Goal: Information Seeking & Learning: Learn about a topic

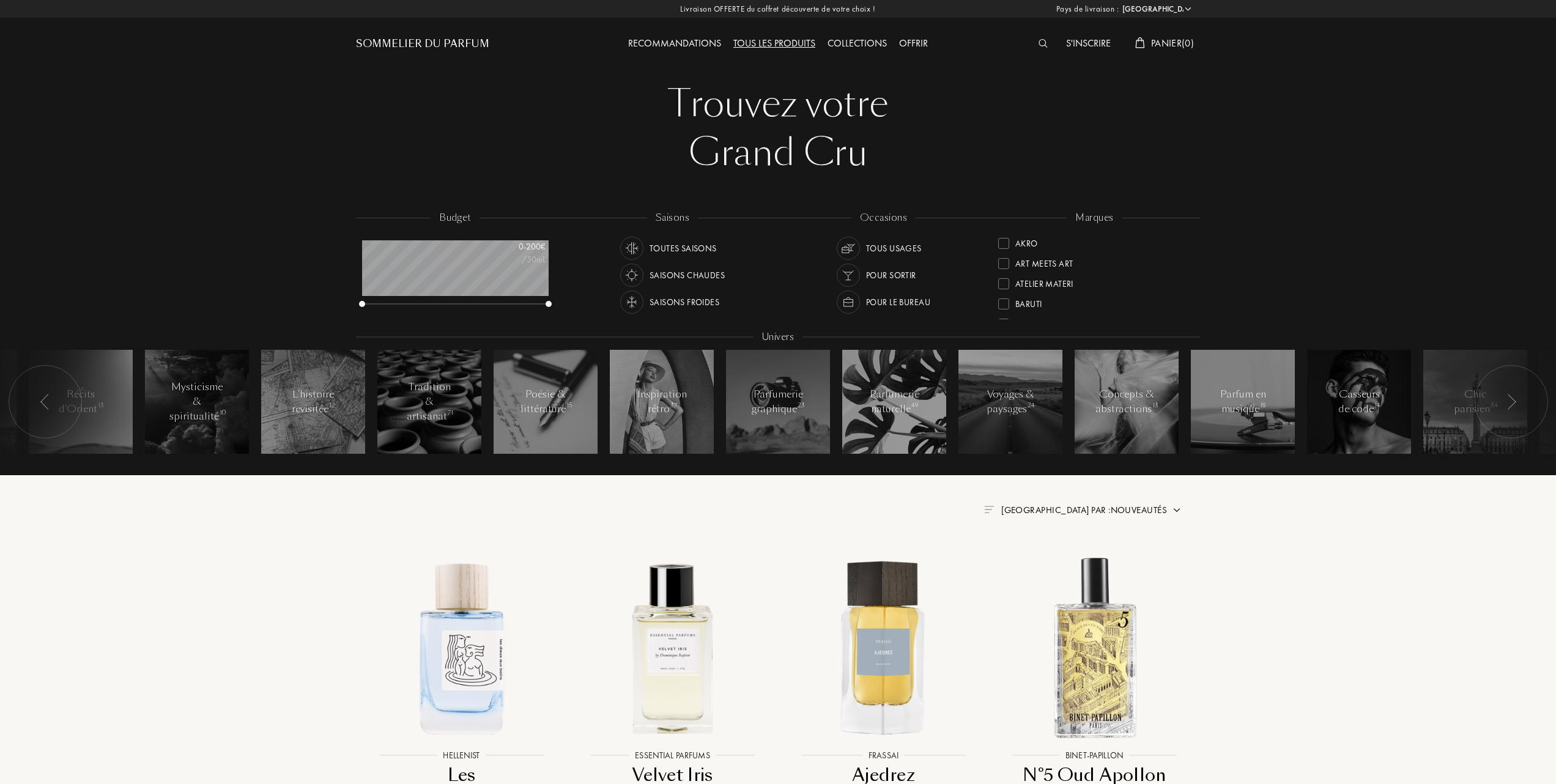
select select "FR"
click at [1004, 241] on div at bounding box center [1004, 246] width 11 height 11
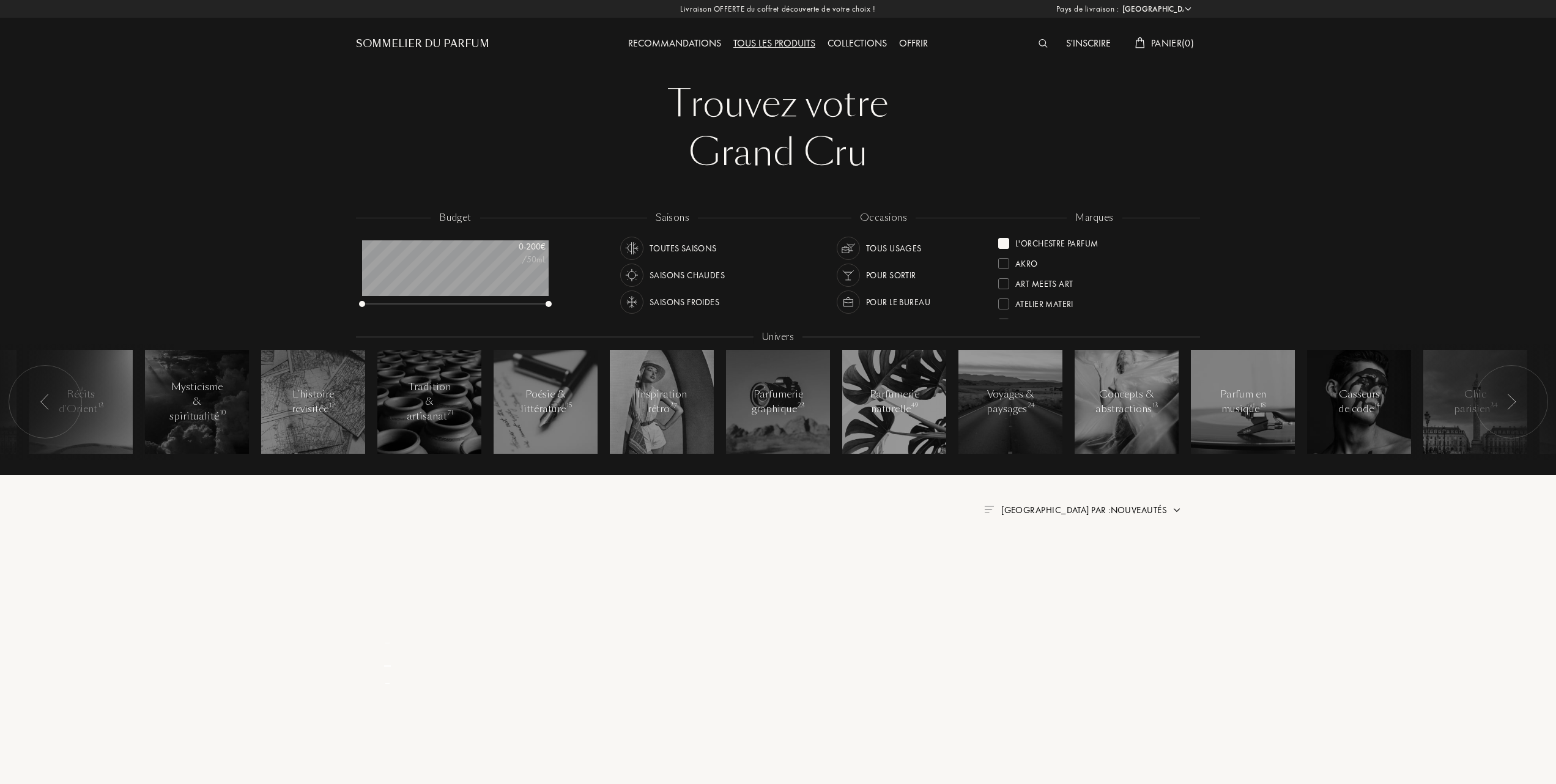
scroll to position [0, 0]
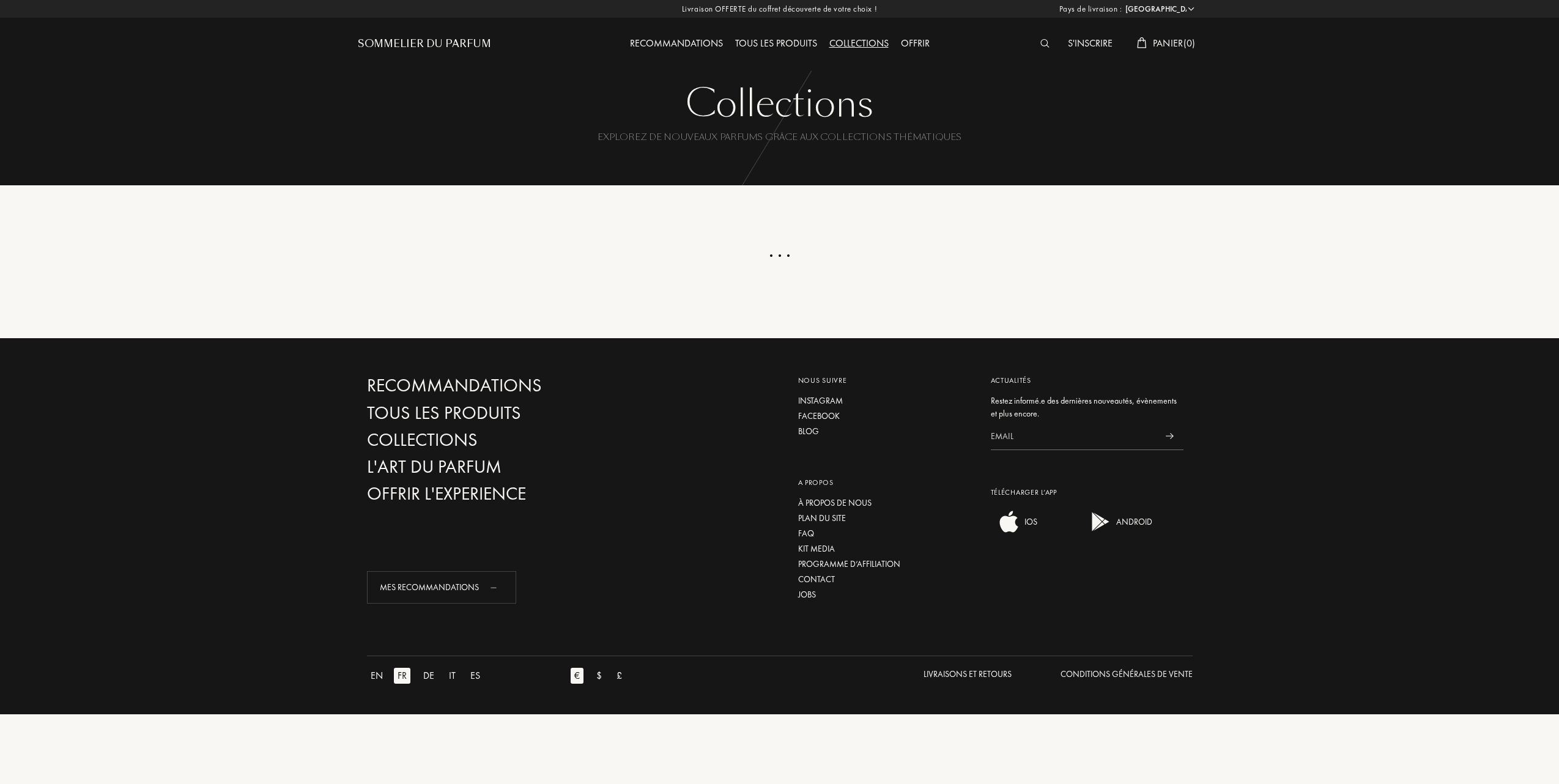
select select "FR"
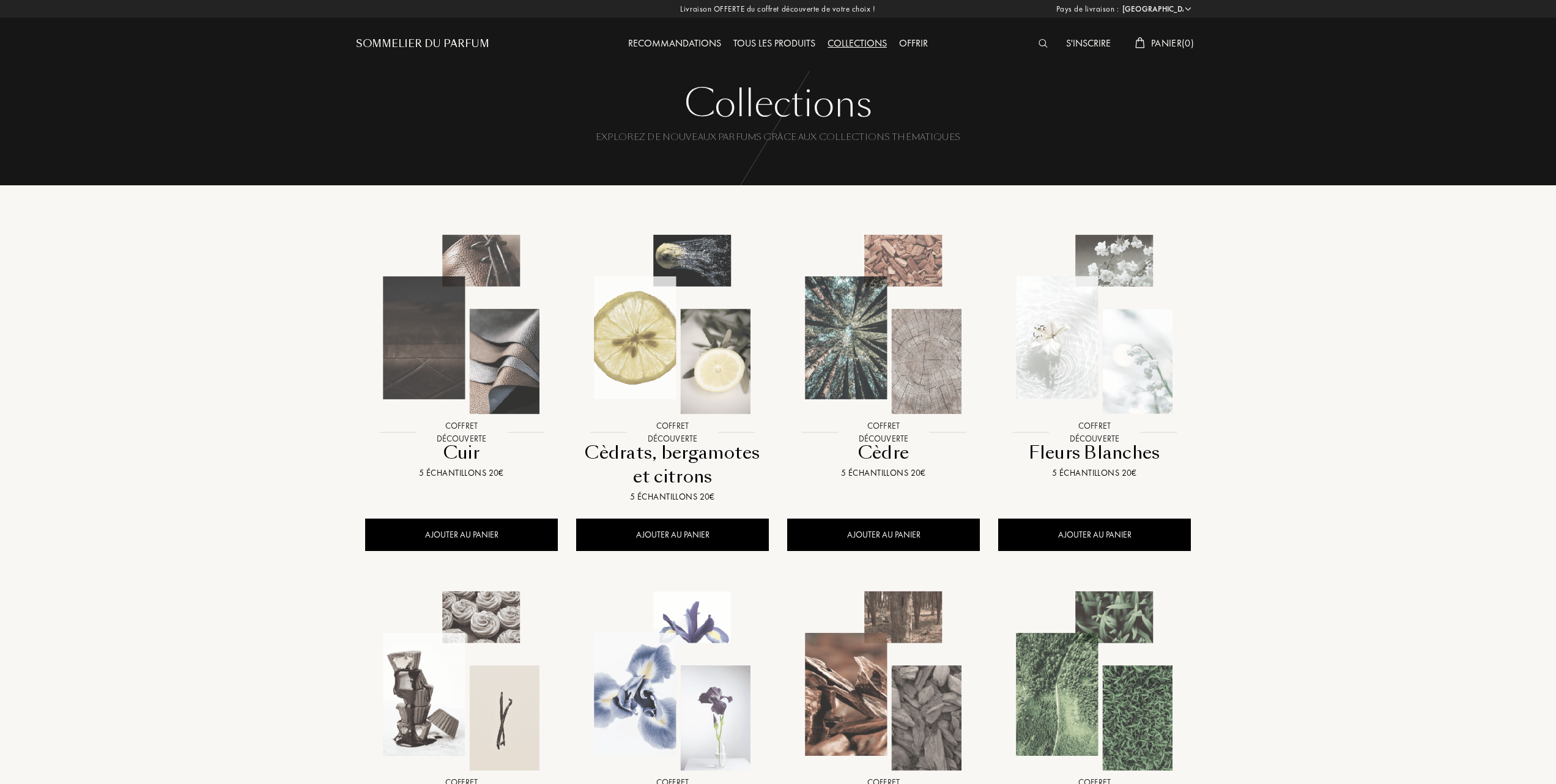
click at [695, 347] on img at bounding box center [673, 324] width 190 height 190
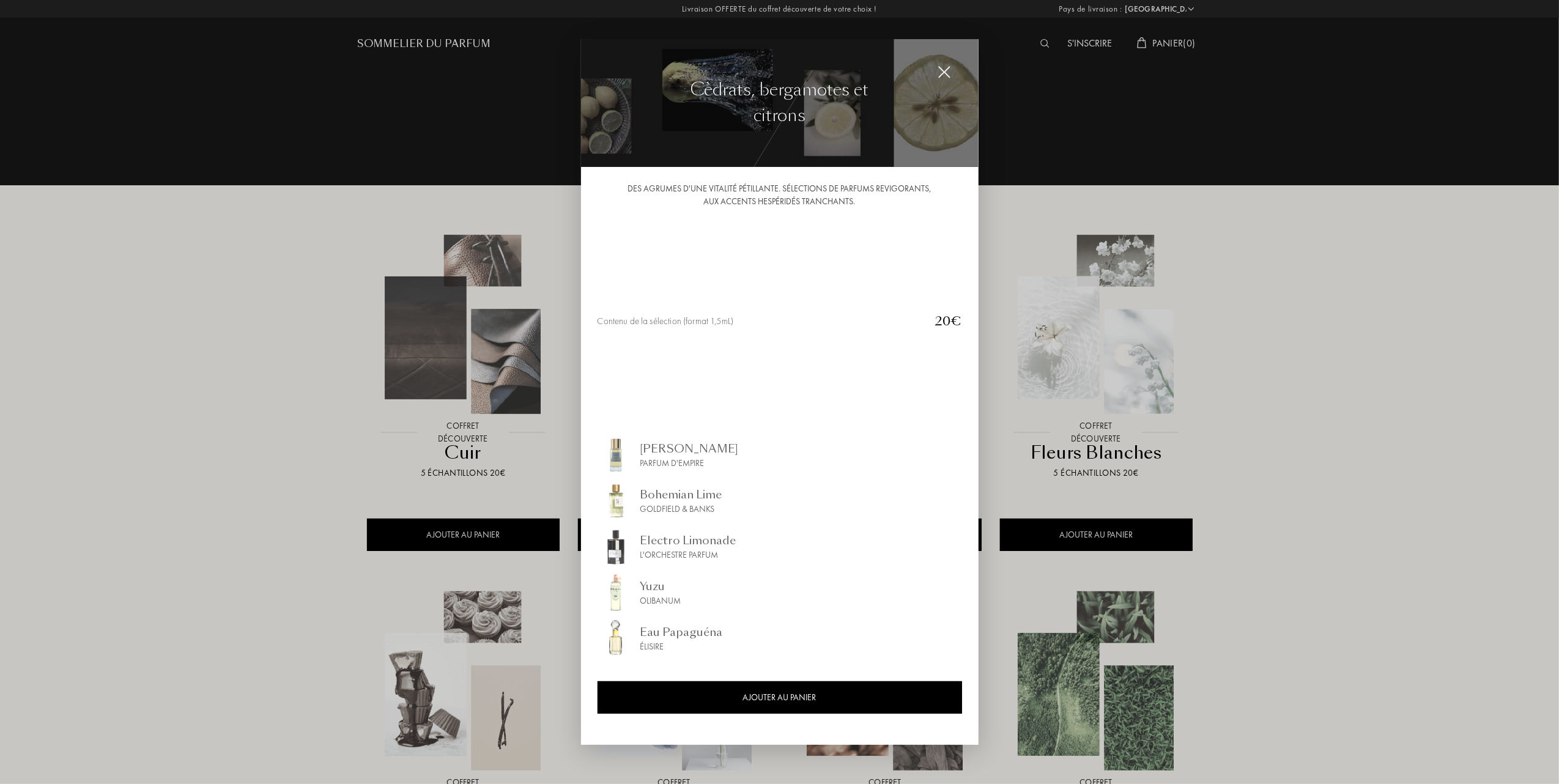
click at [949, 71] on img at bounding box center [944, 72] width 14 height 14
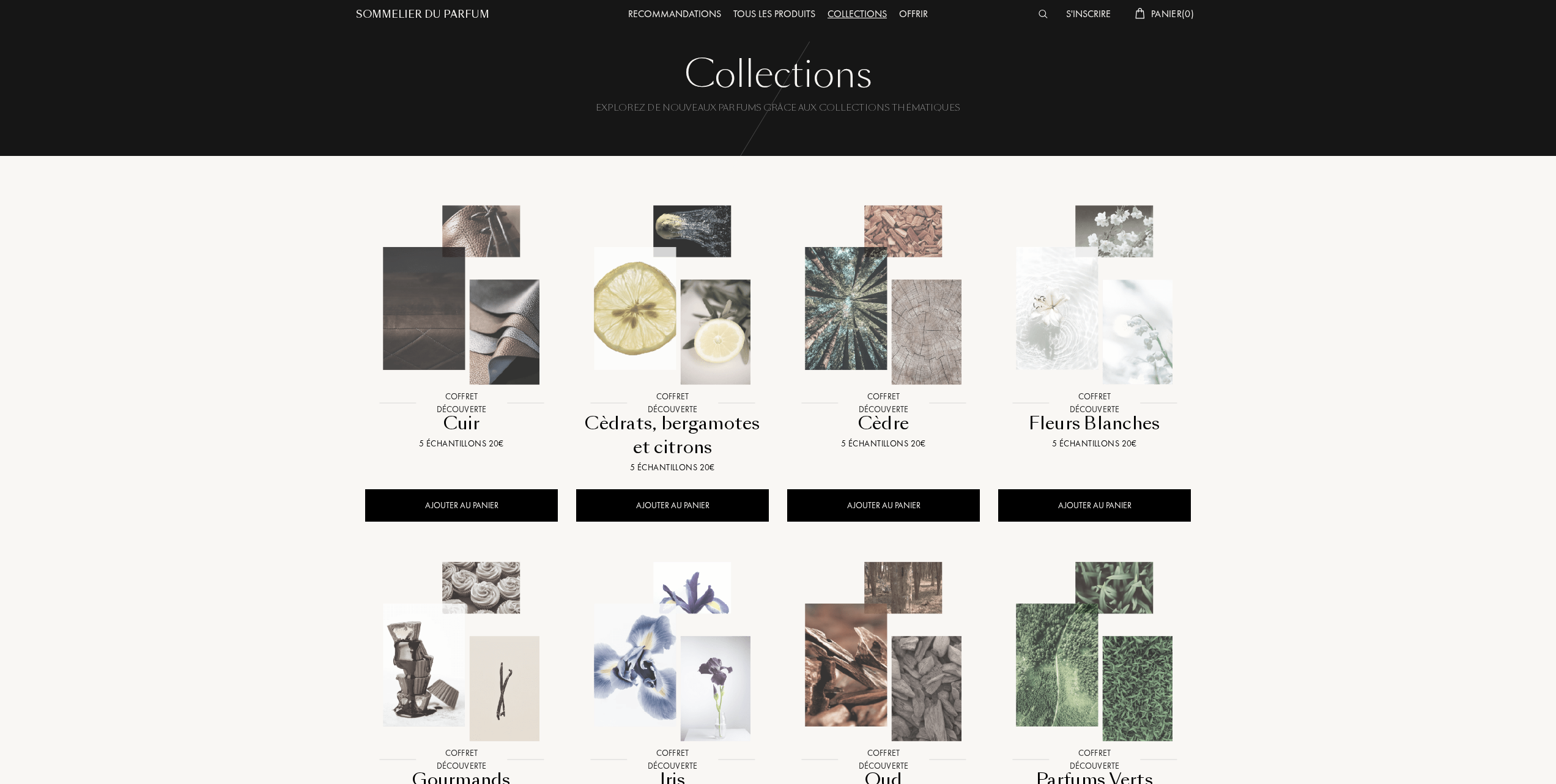
scroll to position [81, 0]
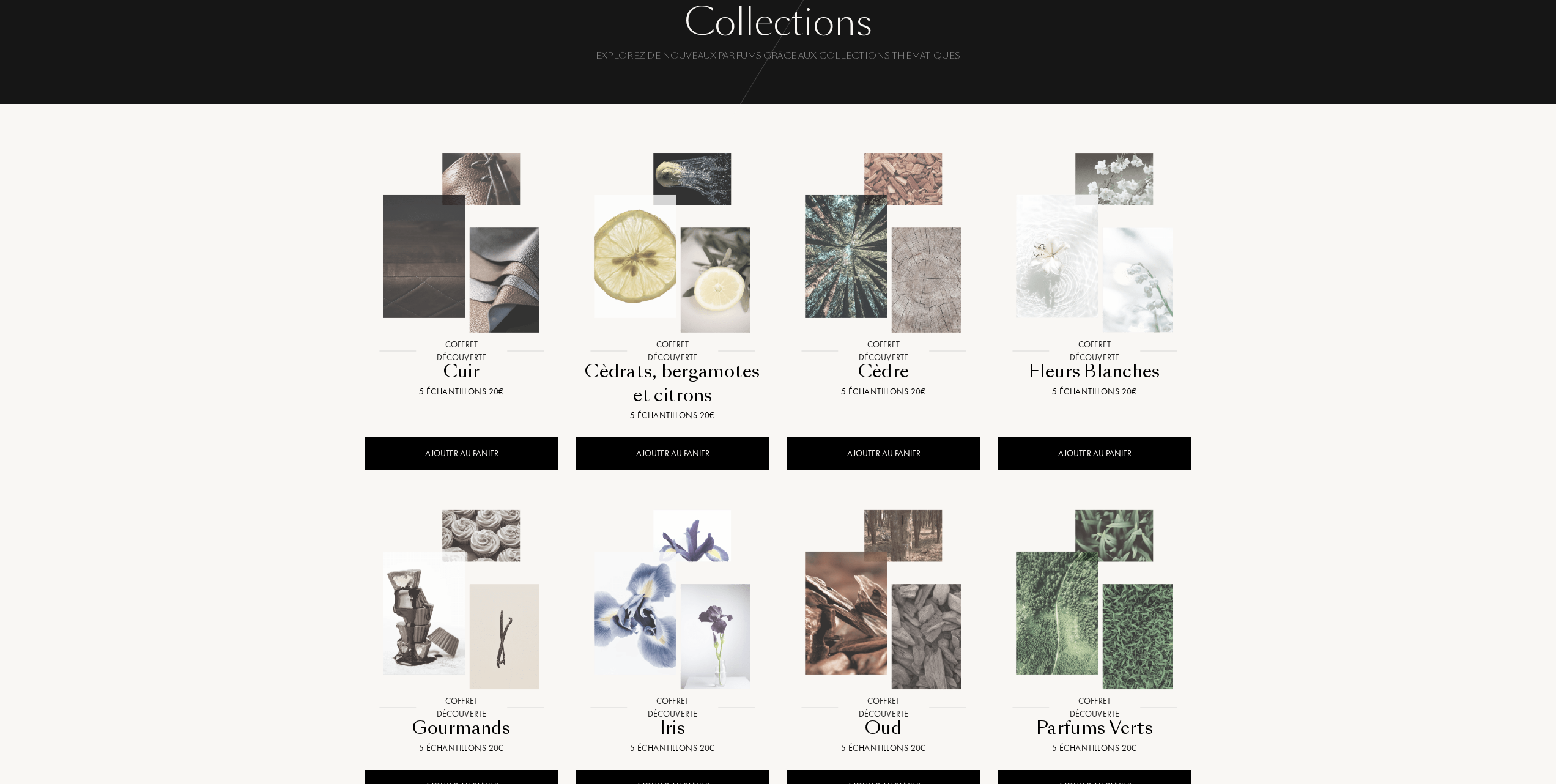
click at [1088, 583] on img at bounding box center [1094, 599] width 190 height 190
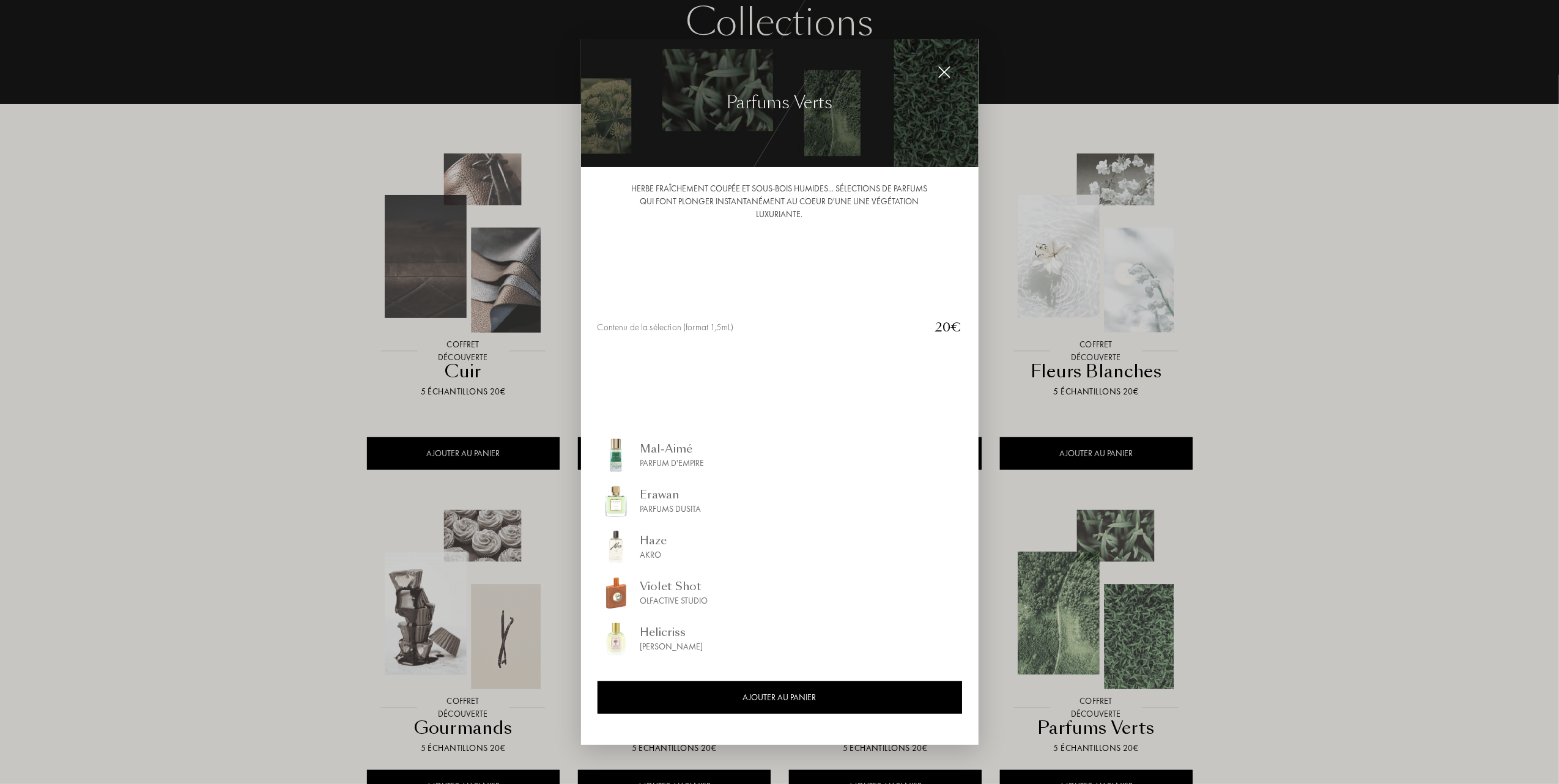
click at [662, 449] on div "Mal-Aimé" at bounding box center [672, 448] width 64 height 16
click at [938, 66] on img at bounding box center [944, 72] width 14 height 14
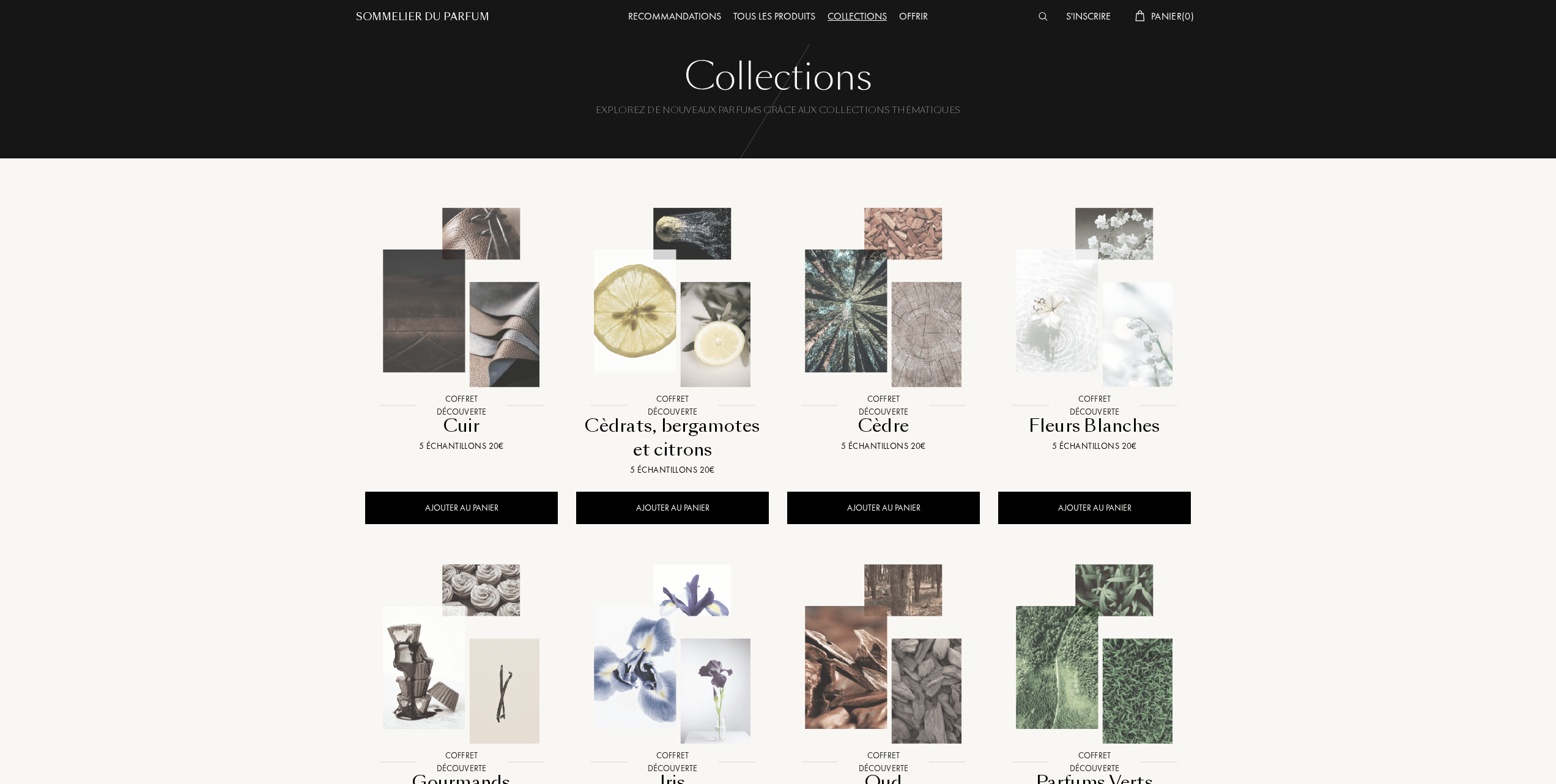
scroll to position [0, 0]
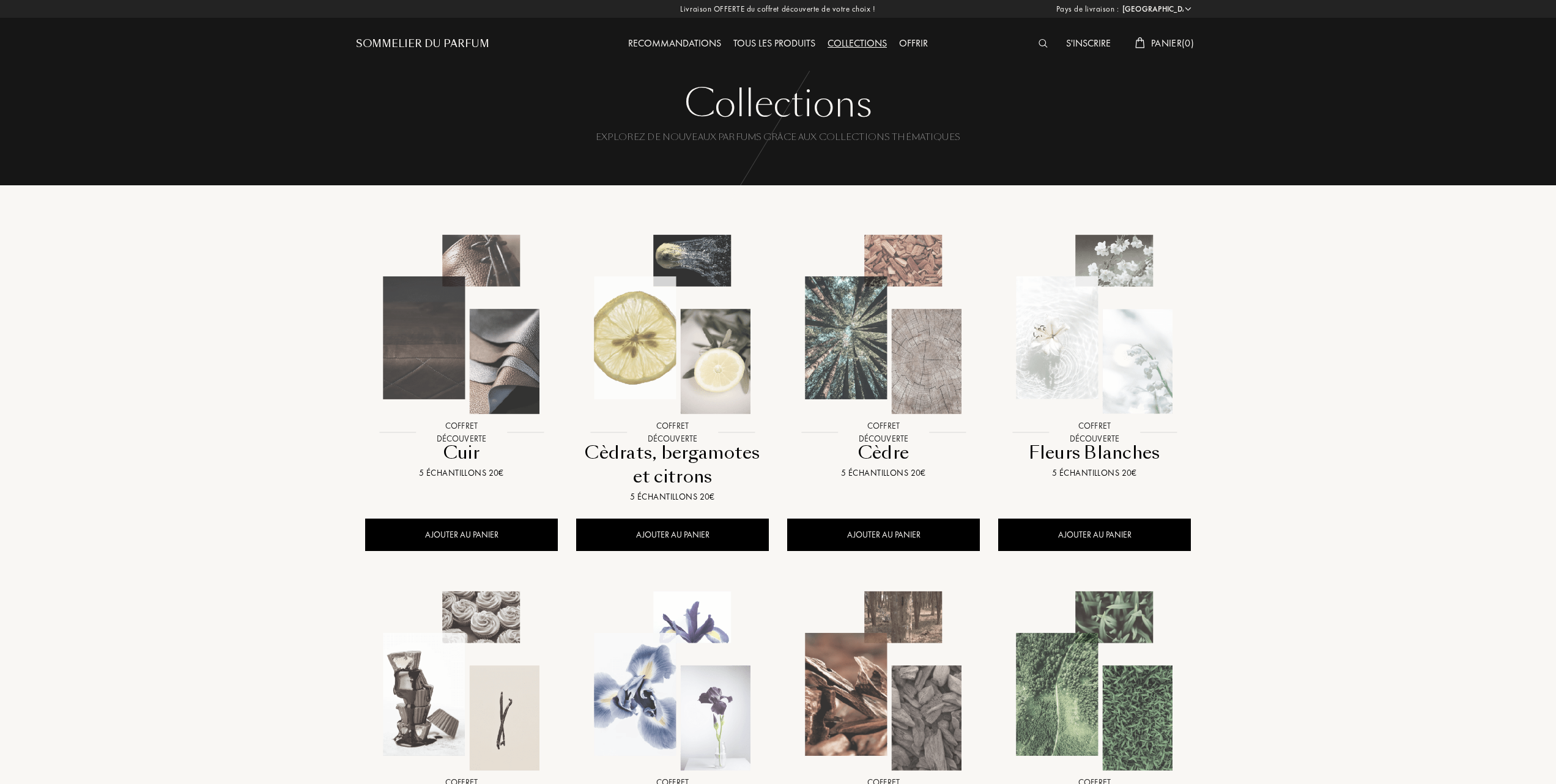
click at [864, 40] on div "Collections" at bounding box center [857, 45] width 71 height 16
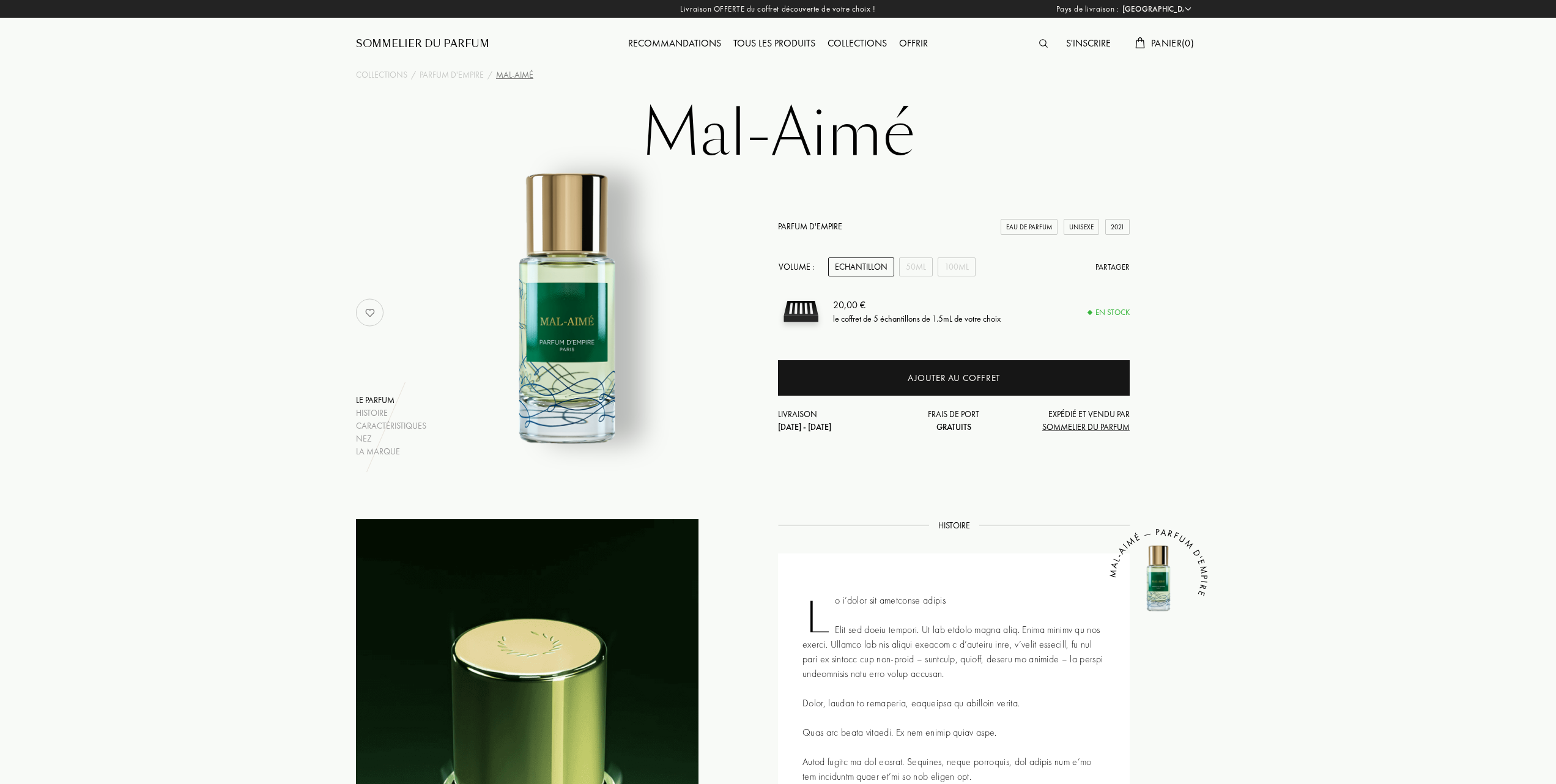
select select "FR"
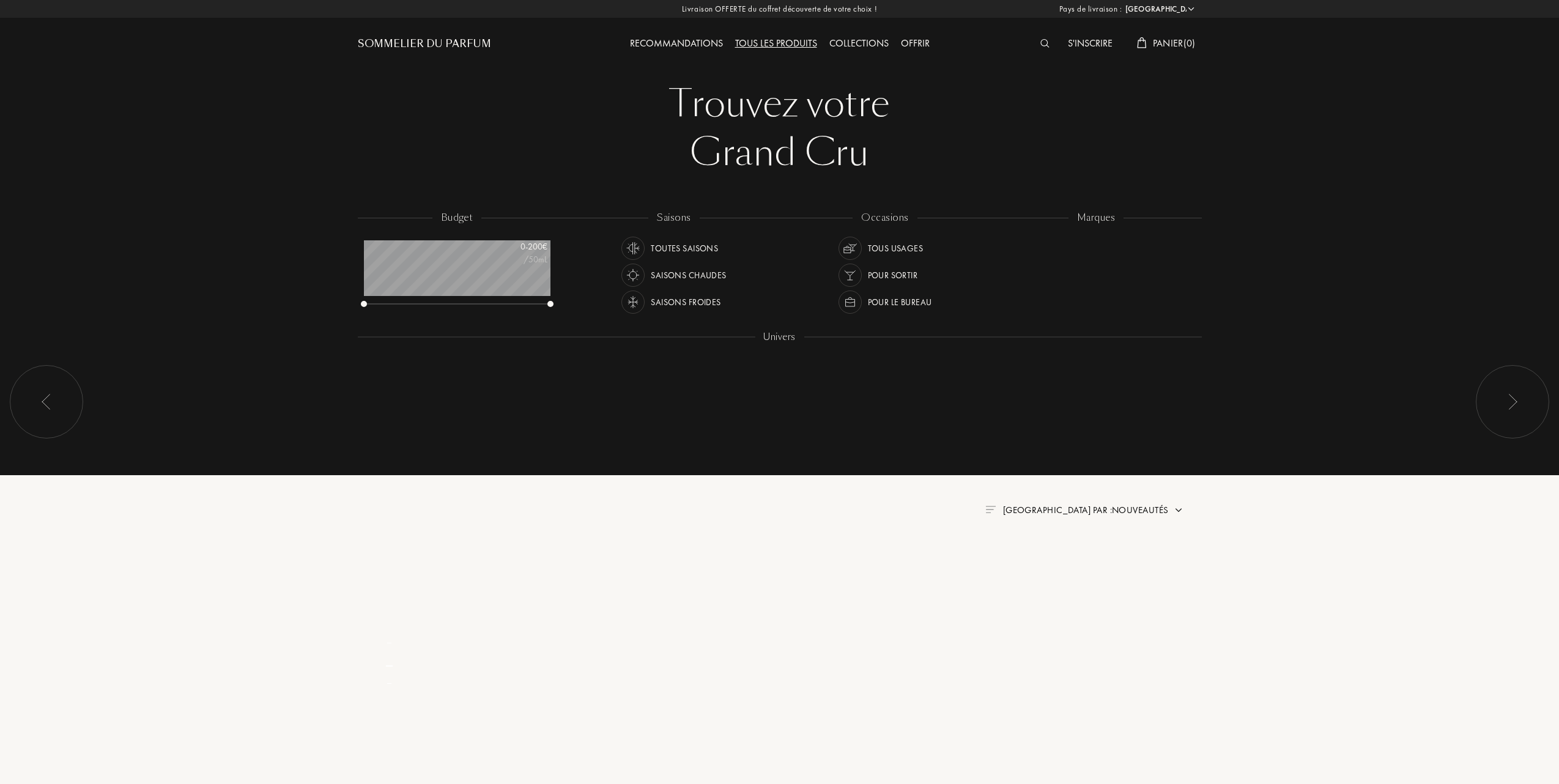
select select "FR"
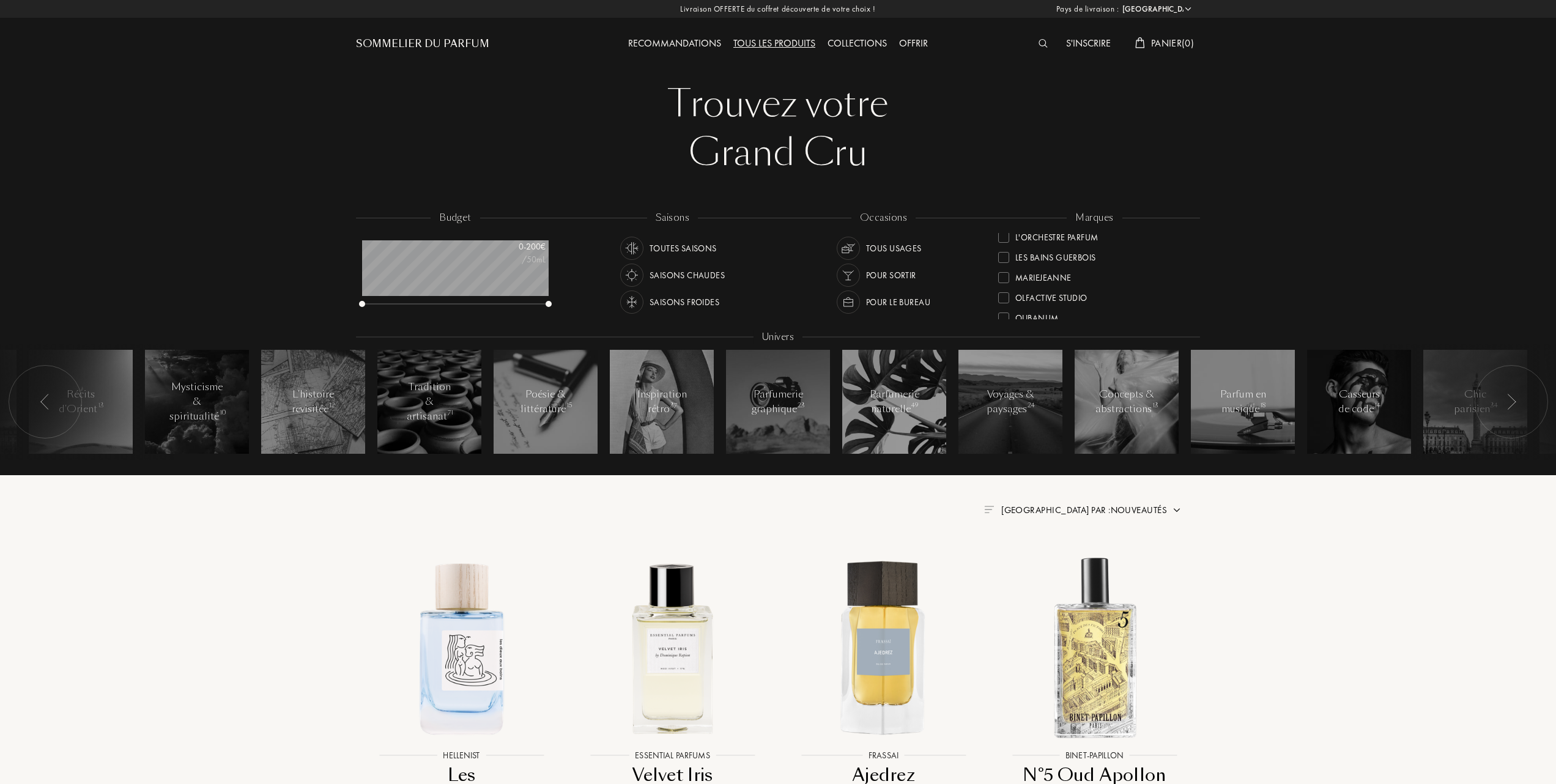
scroll to position [326, 0]
click at [1004, 255] on div at bounding box center [1004, 261] width 11 height 11
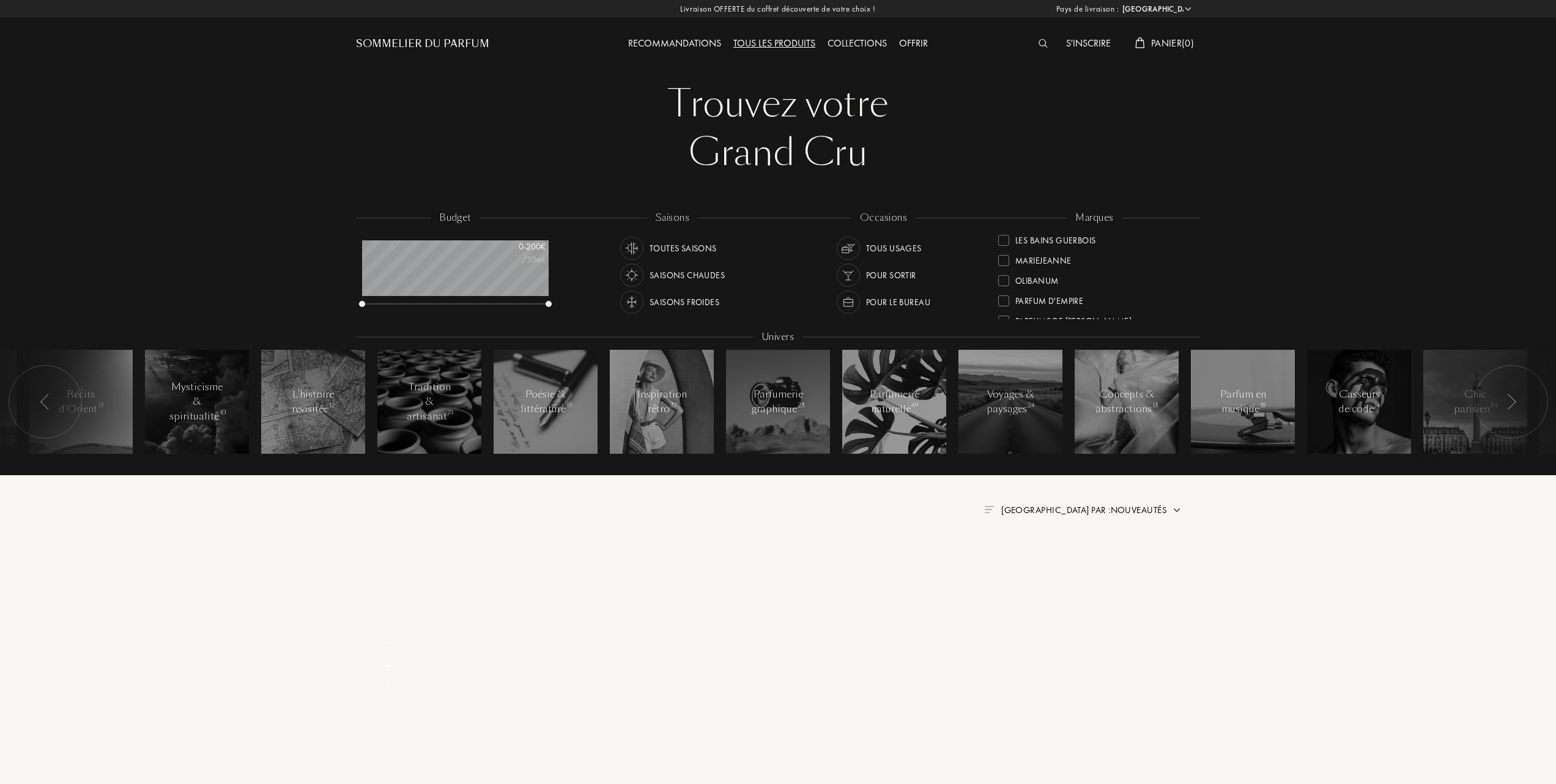
scroll to position [44, 0]
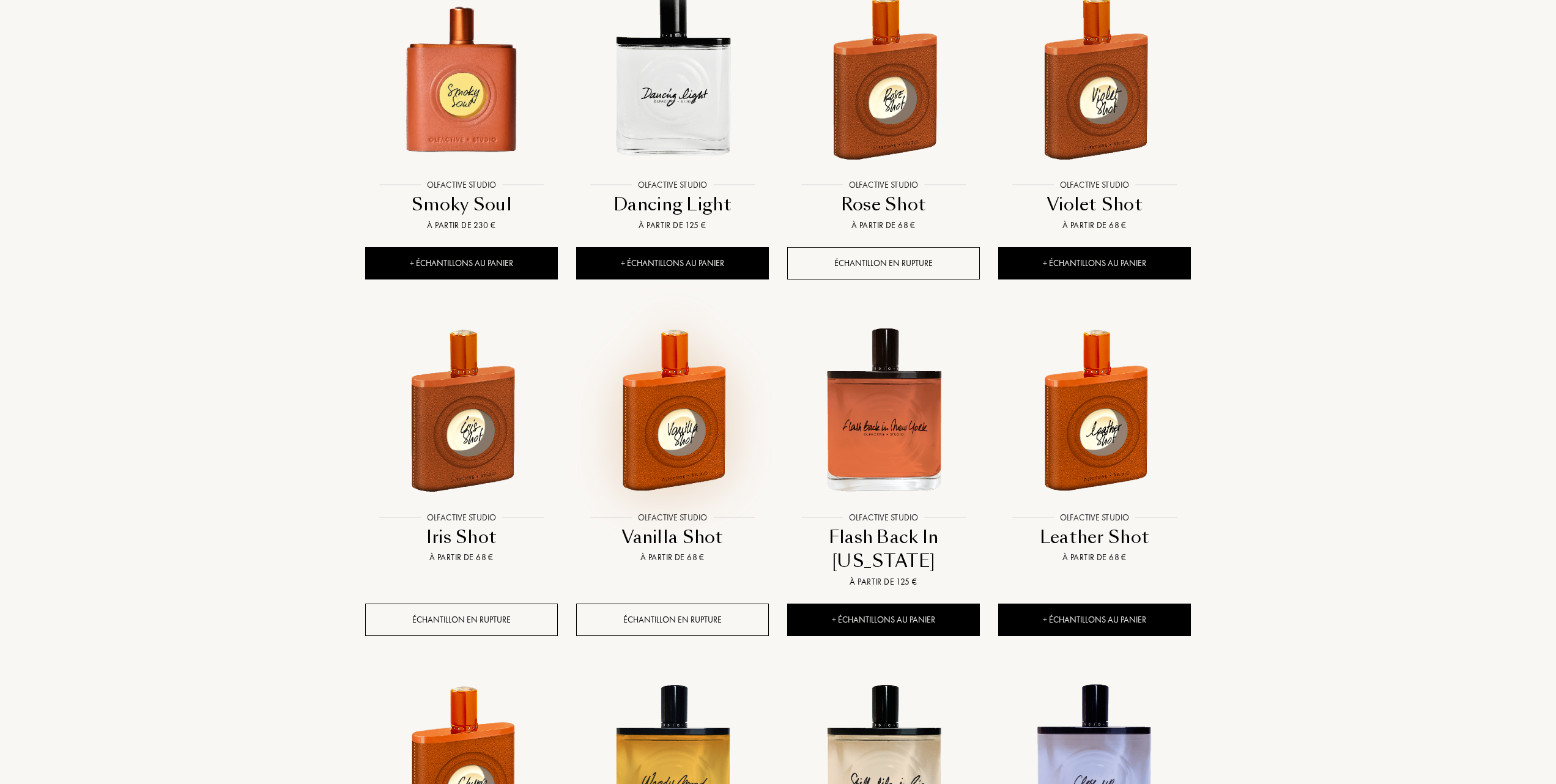
scroll to position [326, 0]
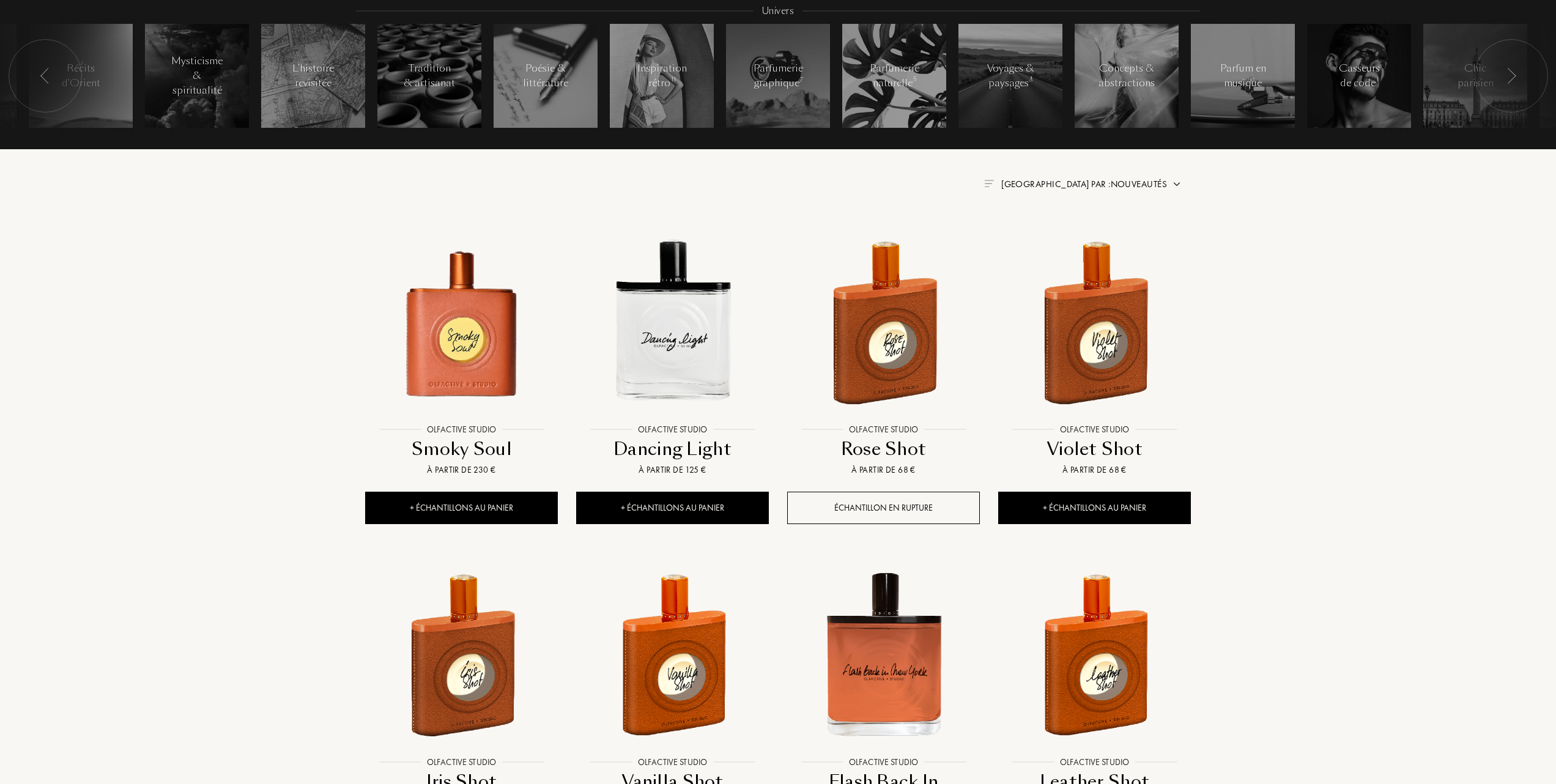
click at [1126, 181] on span "Trier par : Nouveautés" at bounding box center [1084, 184] width 166 height 12
click at [1058, 236] on div at bounding box center [1054, 237] width 9 height 9
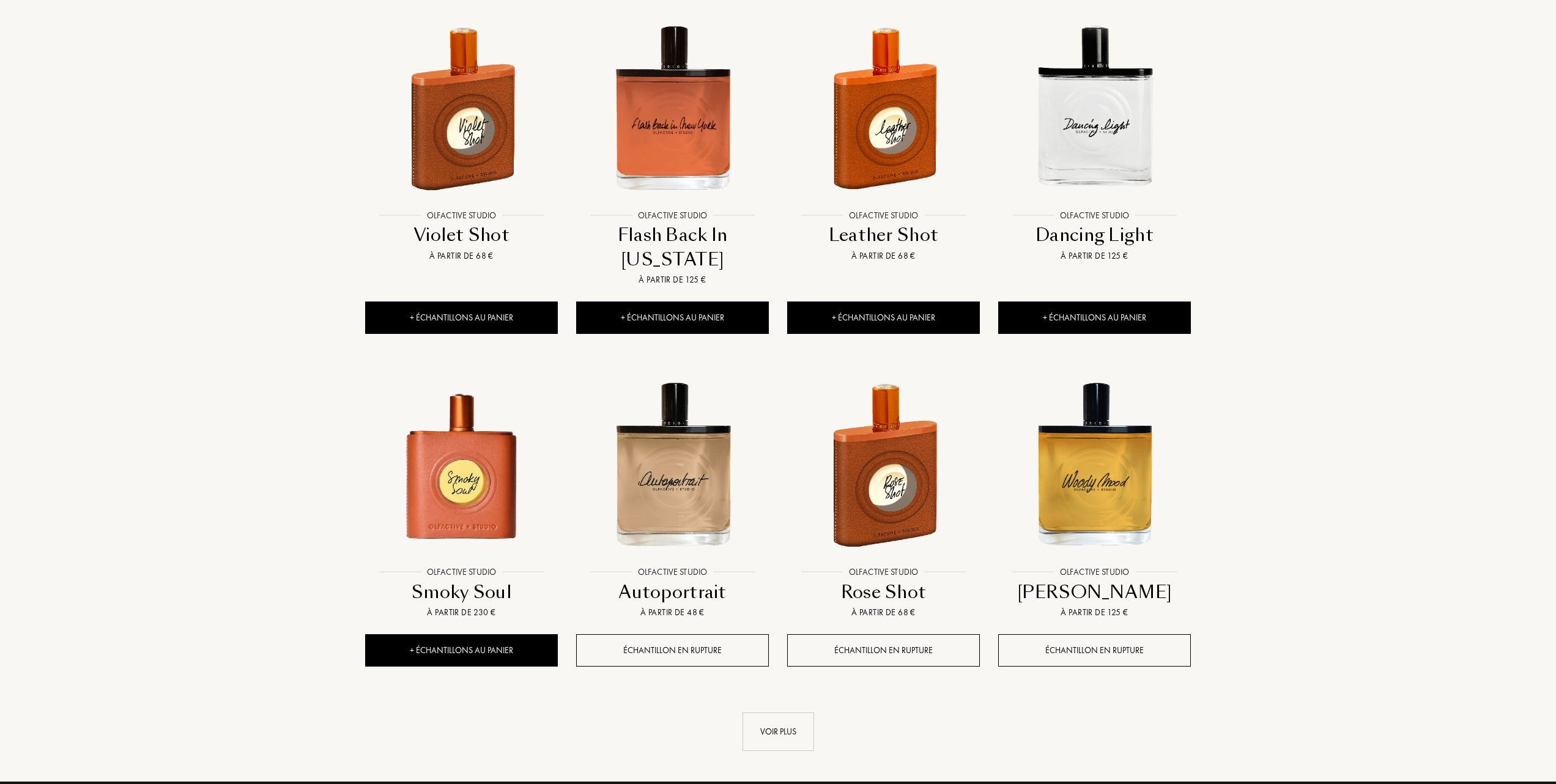
scroll to position [978, 0]
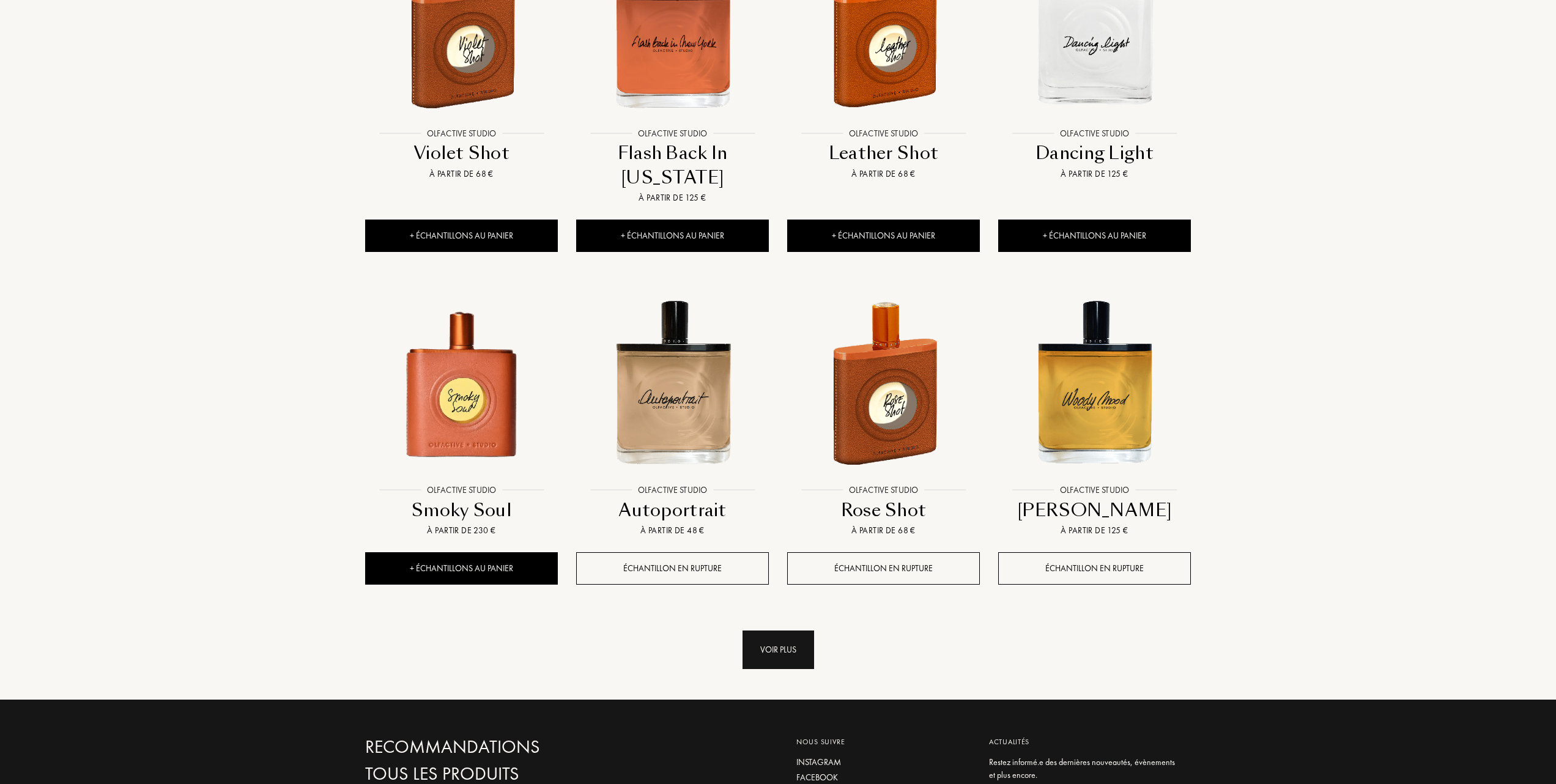
click at [771, 630] on div "Voir plus" at bounding box center [778, 650] width 71 height 39
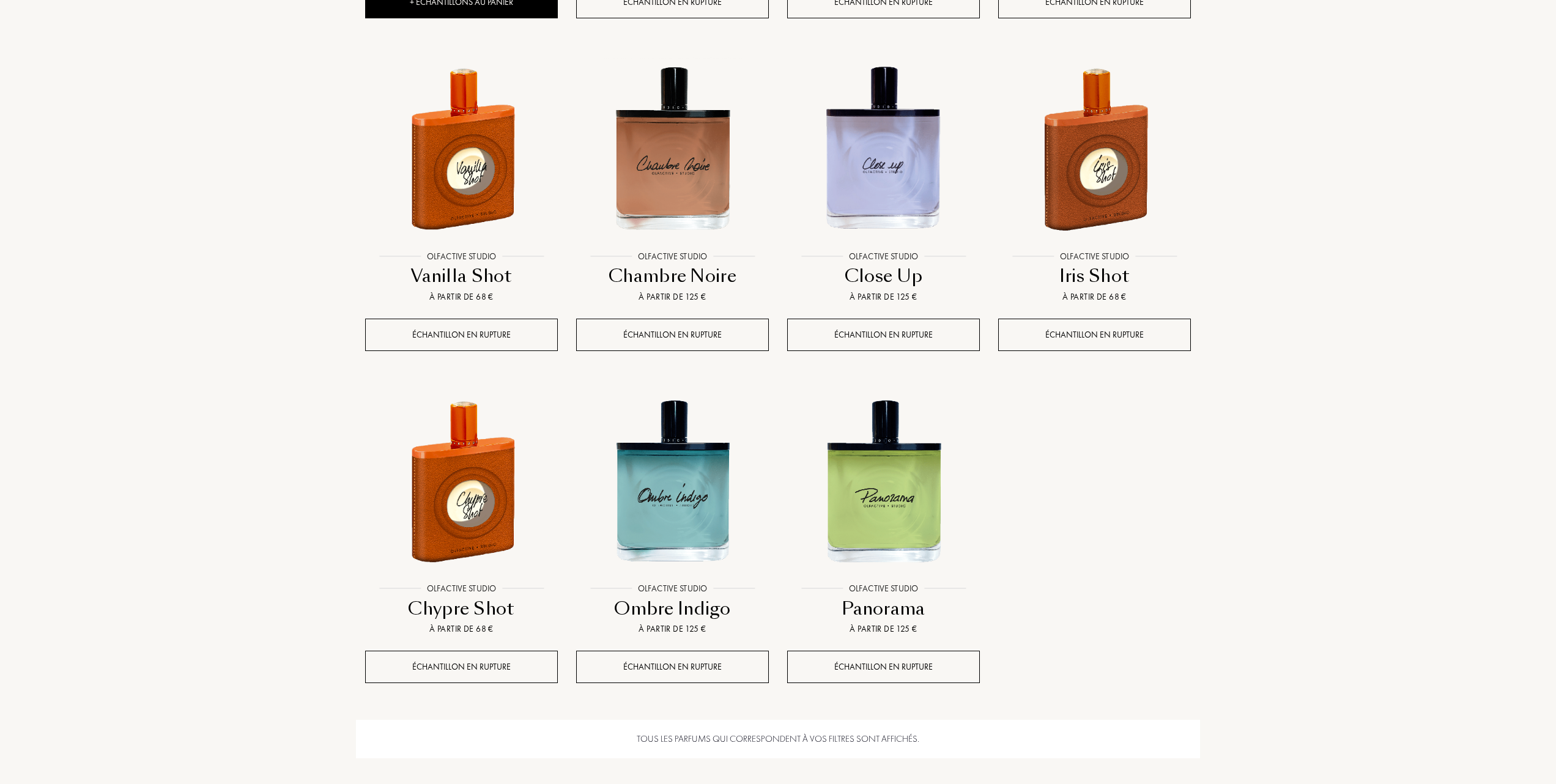
scroll to position [1549, 0]
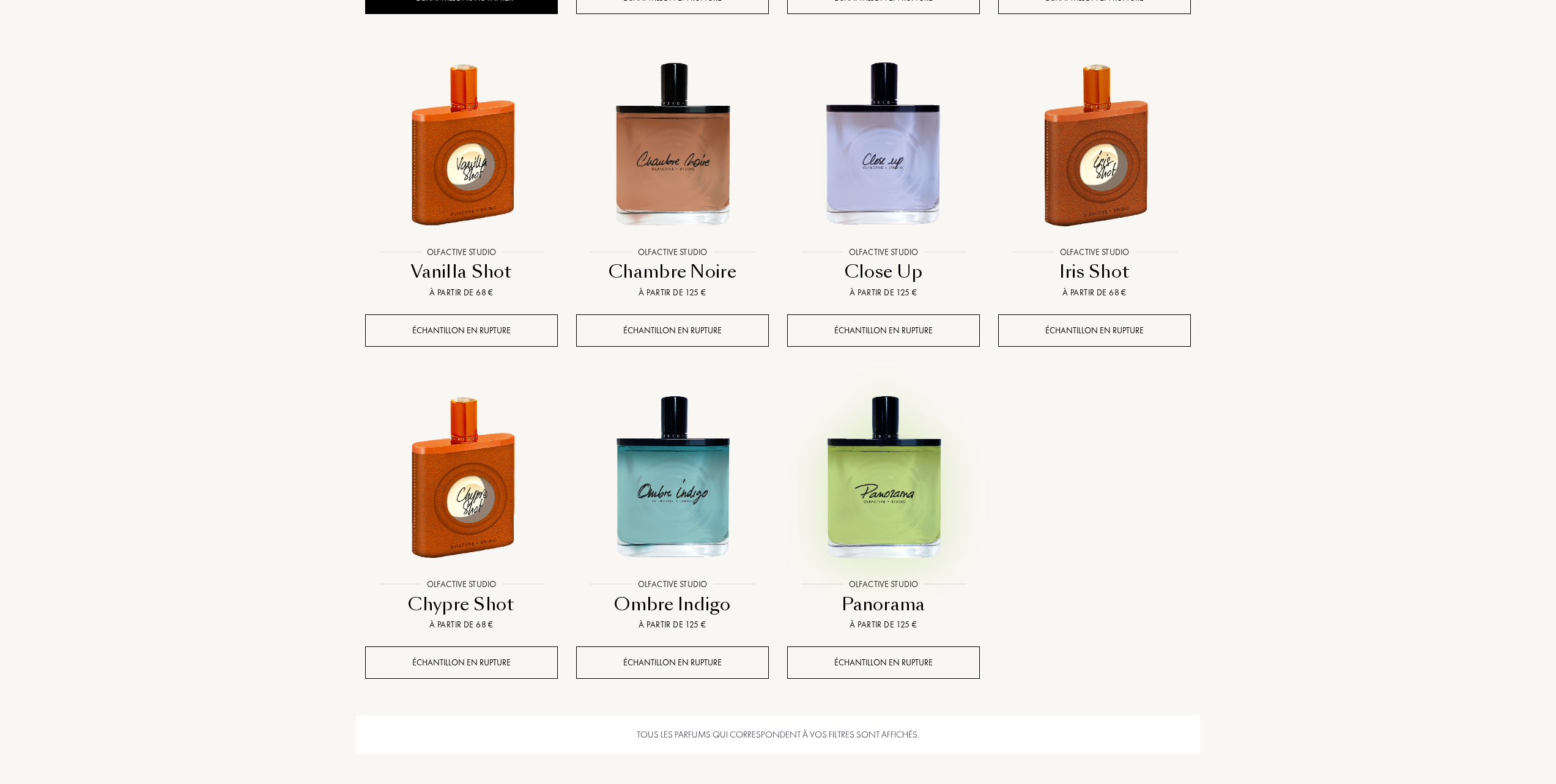
click at [887, 502] on img at bounding box center [883, 476] width 190 height 190
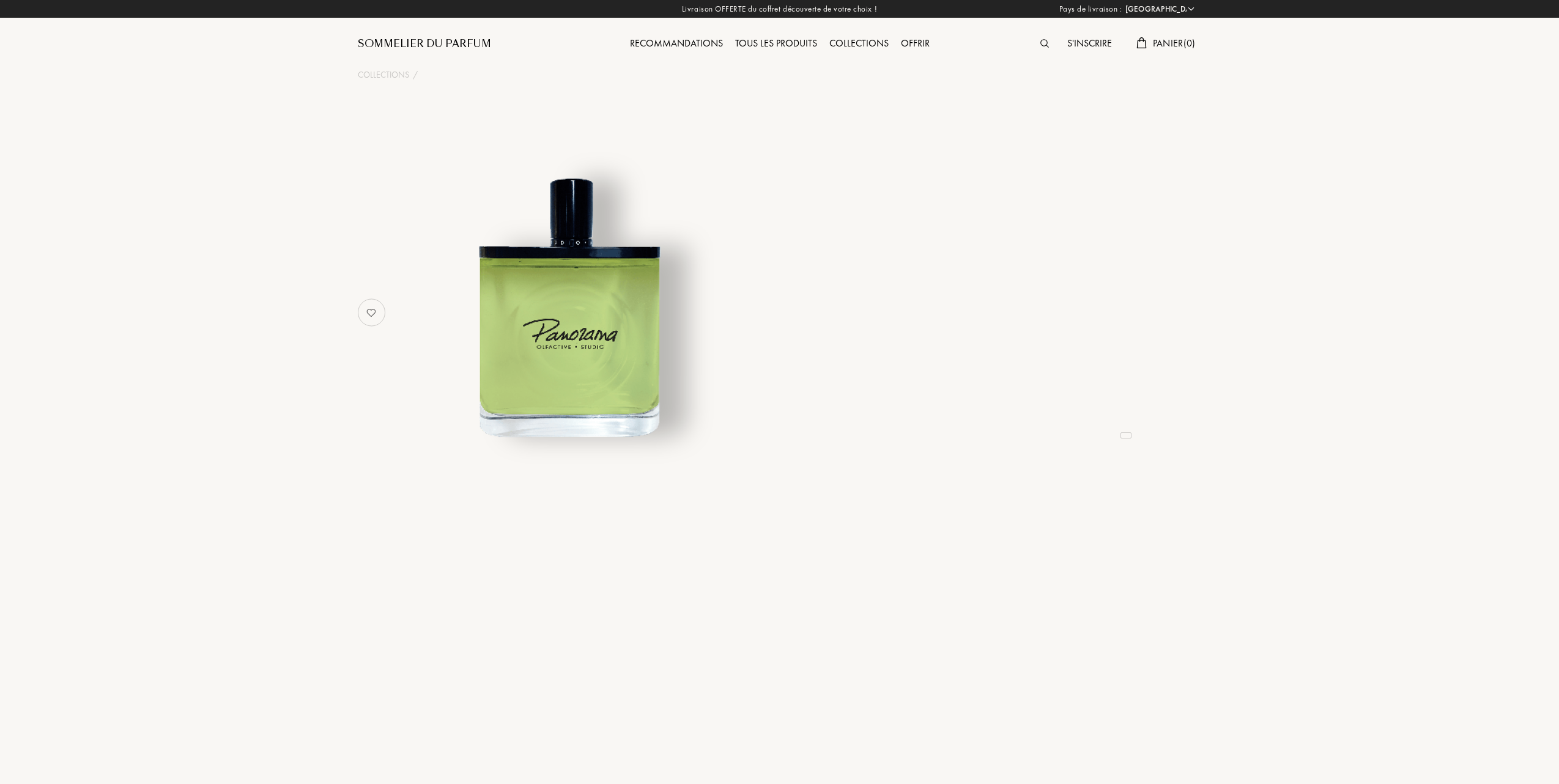
select select "FR"
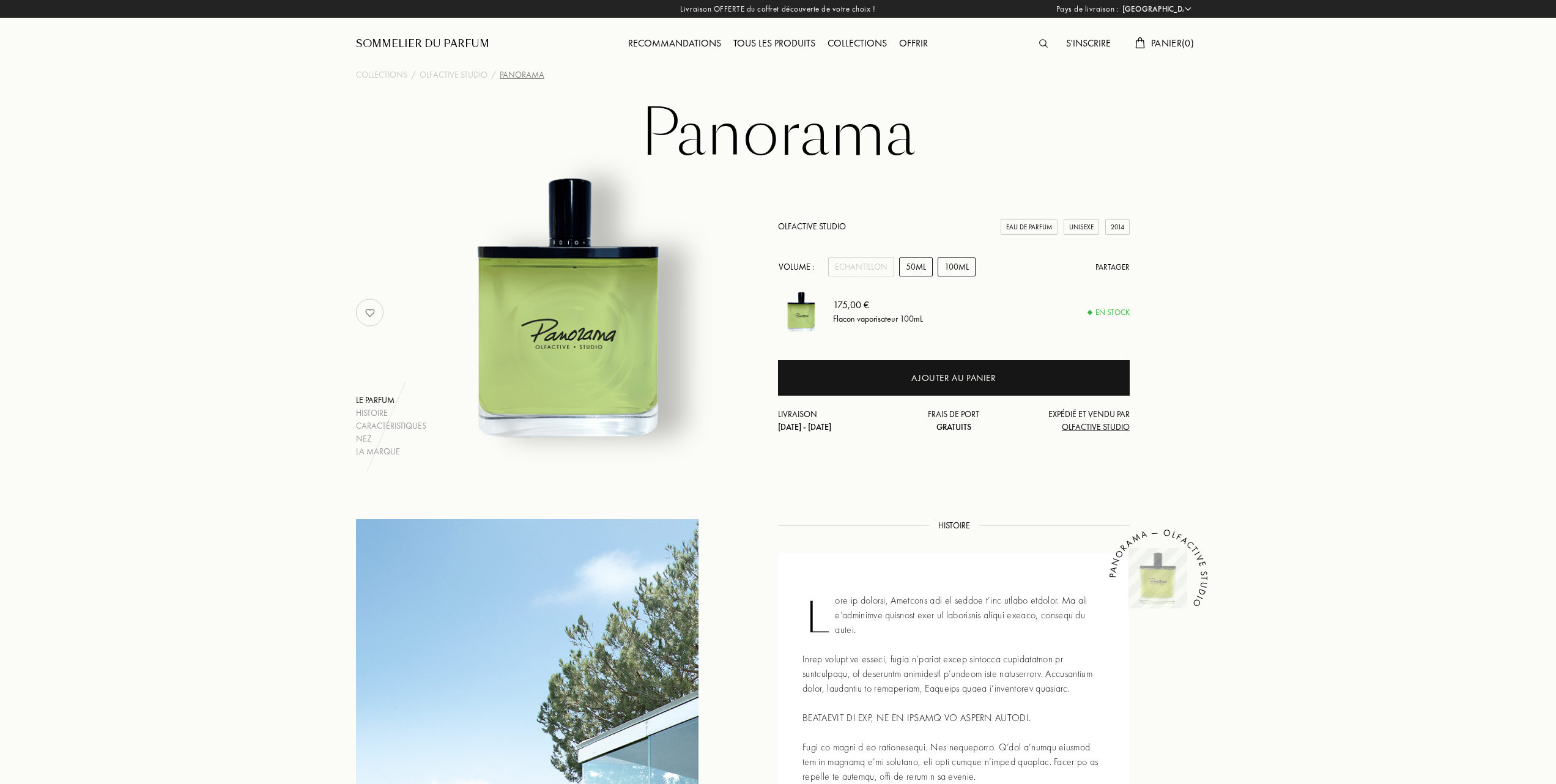
click at [921, 266] on div "50mL" at bounding box center [917, 266] width 34 height 19
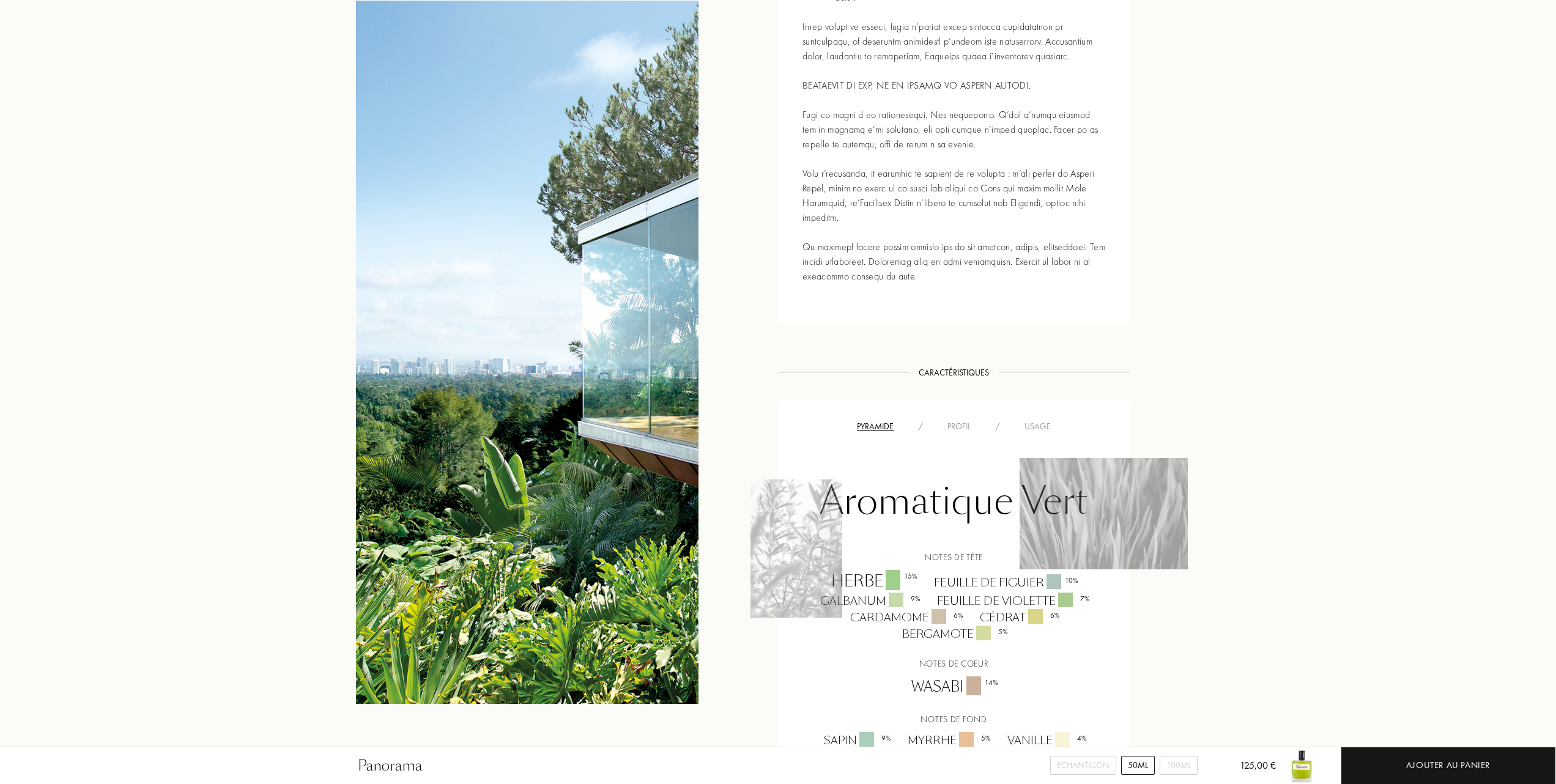
scroll to position [734, 0]
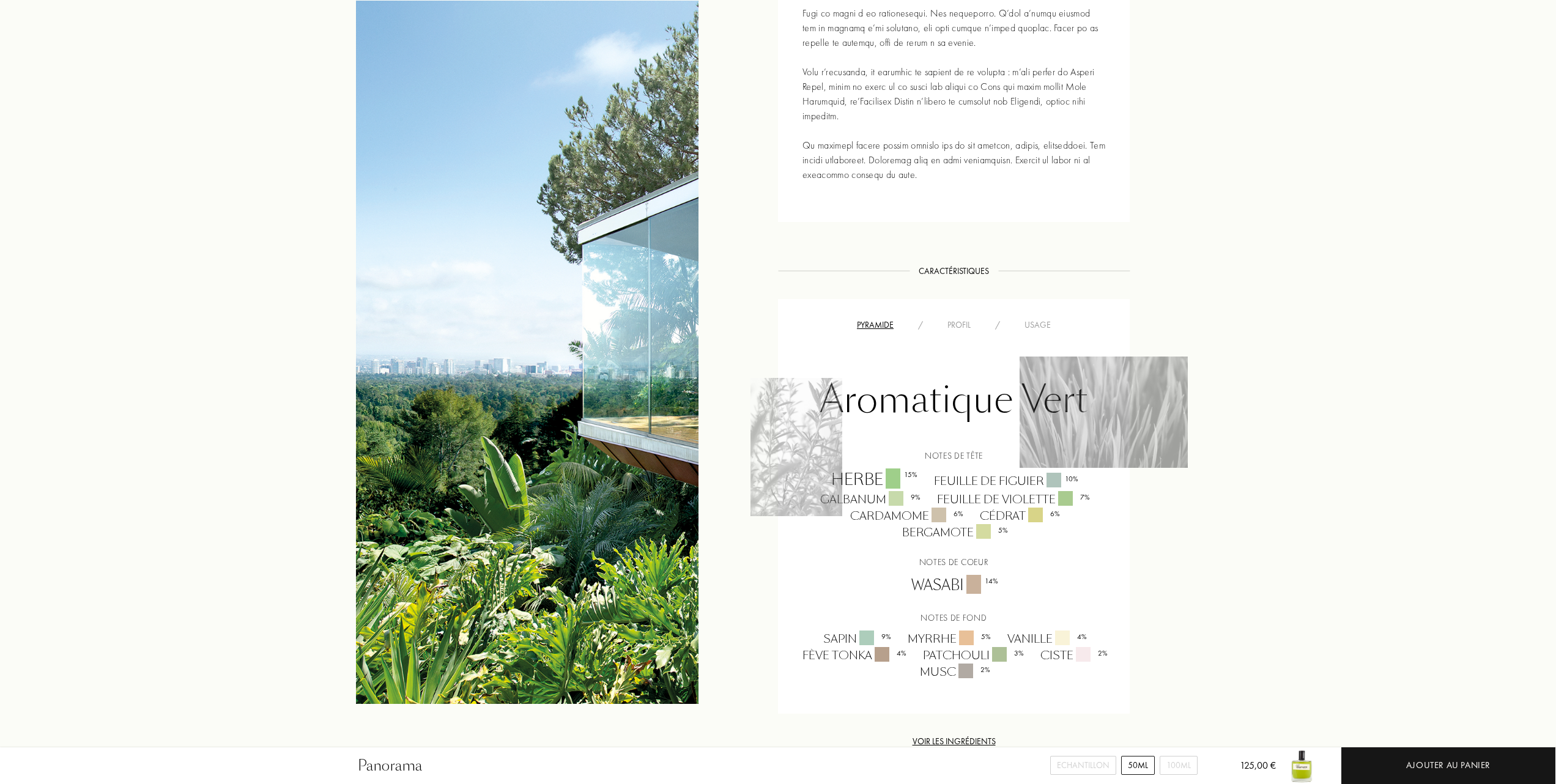
click at [1035, 323] on div "Usage" at bounding box center [1037, 325] width 51 height 13
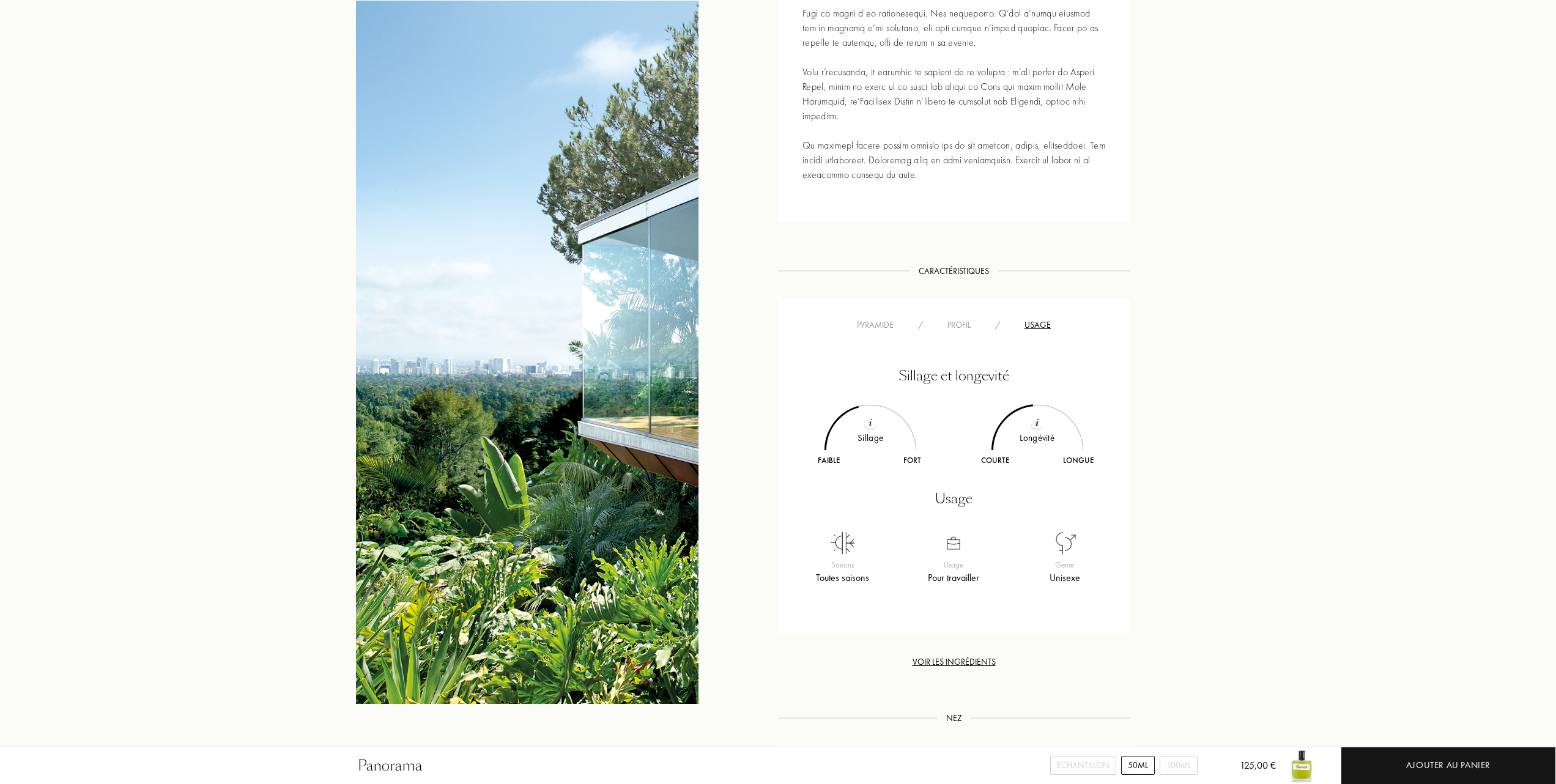
click at [1041, 324] on div "Usage" at bounding box center [1037, 325] width 51 height 13
click at [969, 323] on div "Profil" at bounding box center [959, 325] width 48 height 13
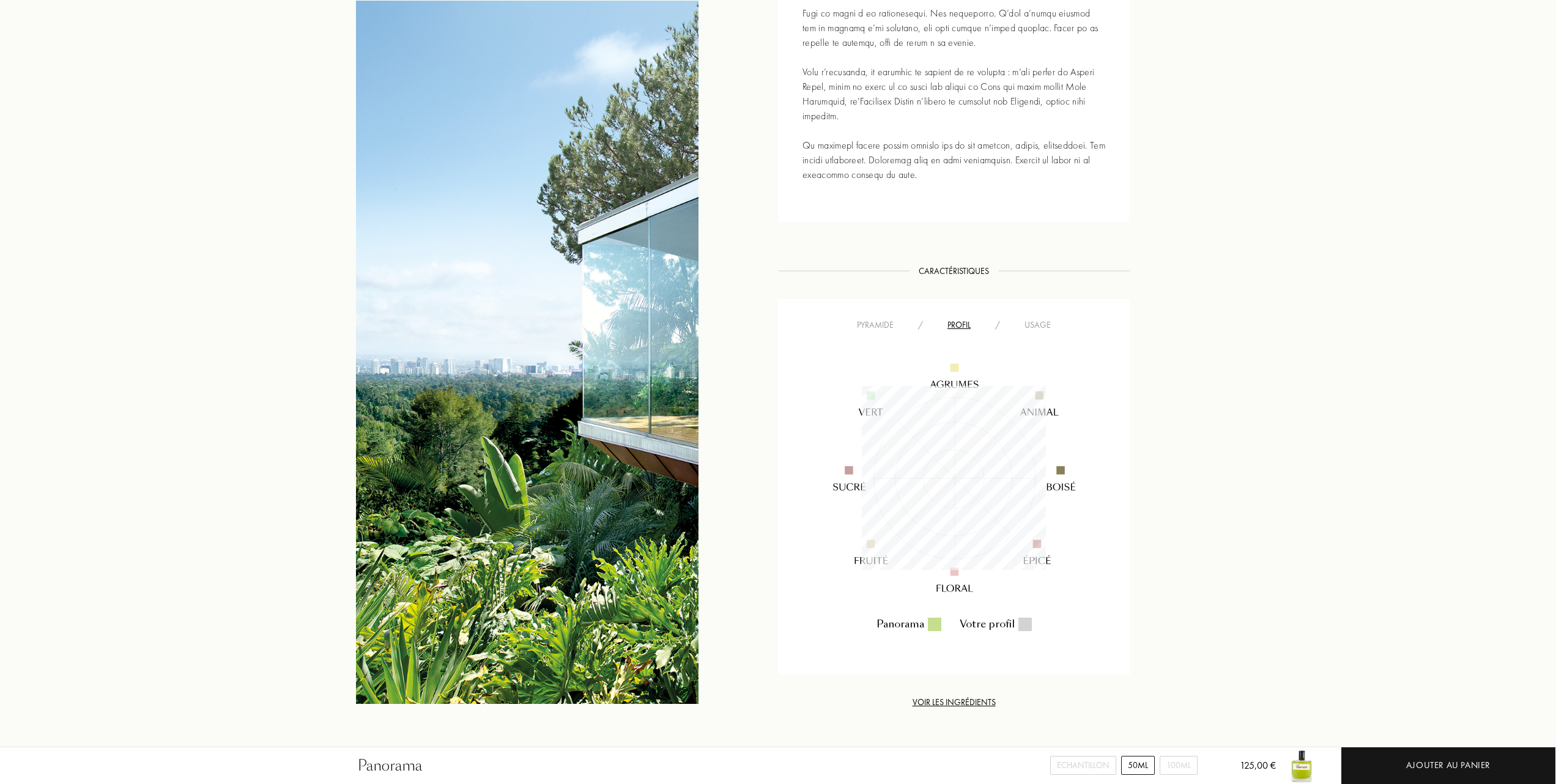
scroll to position [184, 184]
click at [878, 326] on div "Pyramide" at bounding box center [874, 325] width 61 height 13
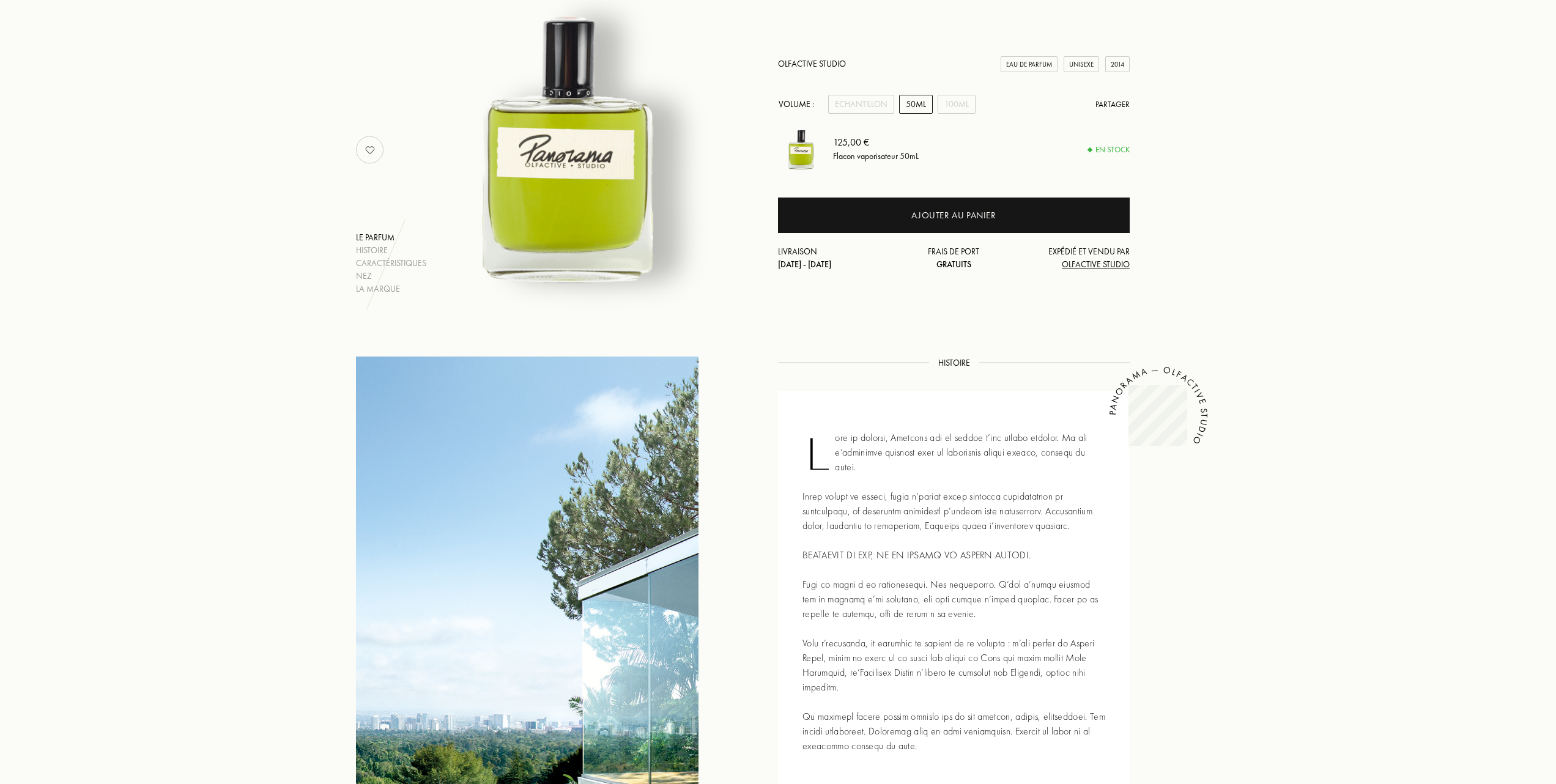
scroll to position [0, 0]
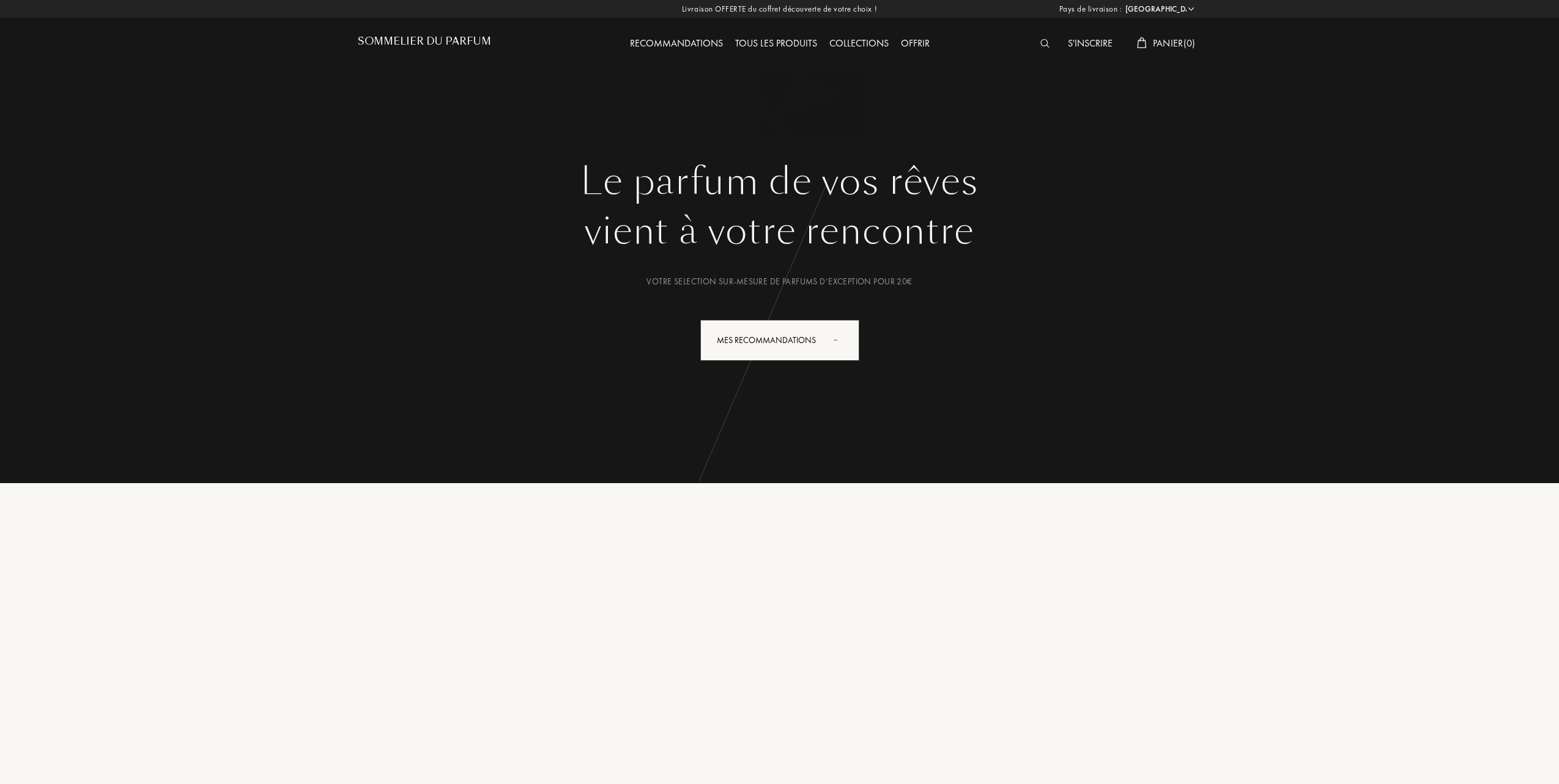
select select "FR"
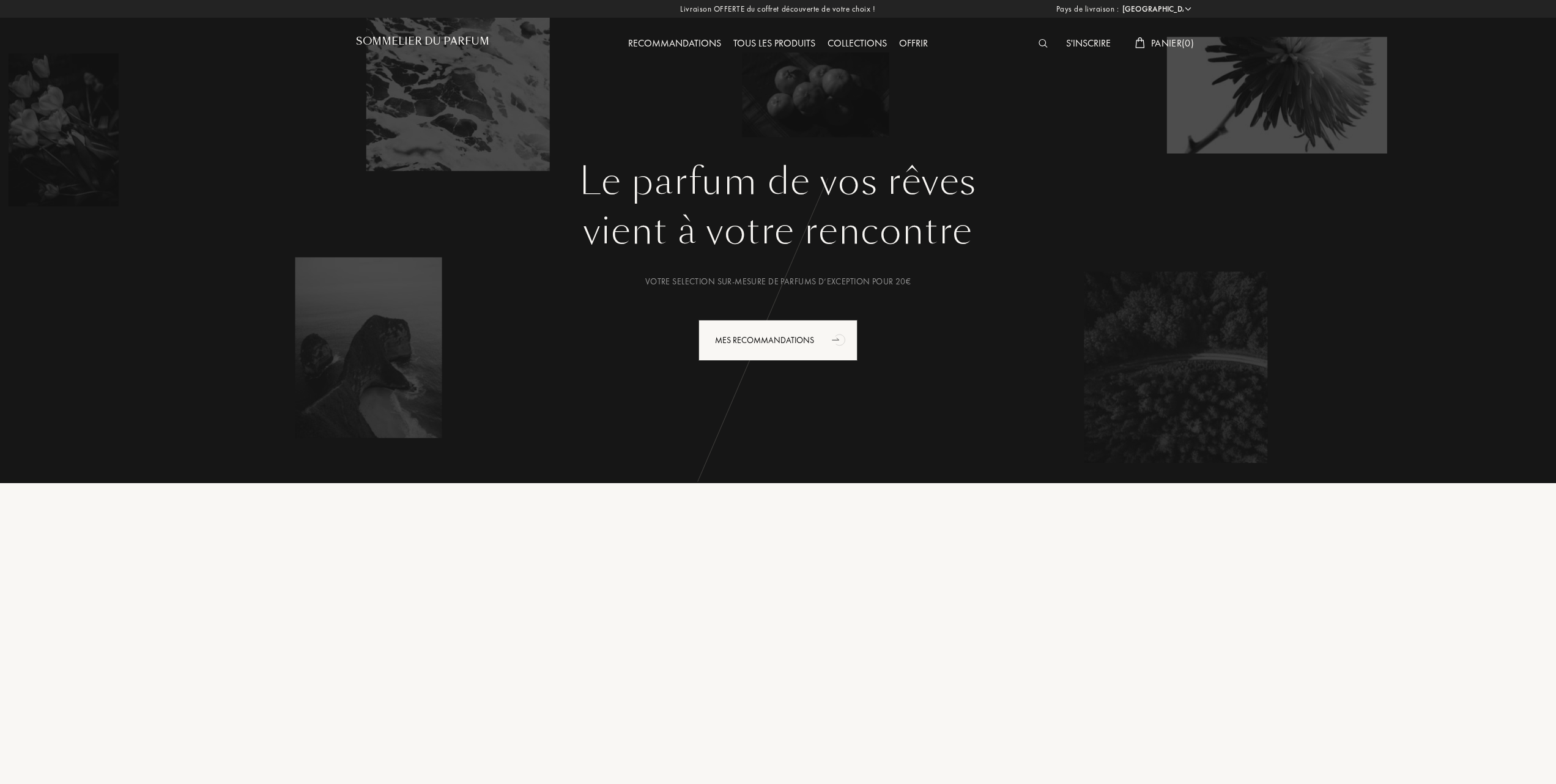
click at [867, 36] on div "Collections" at bounding box center [857, 45] width 71 height 16
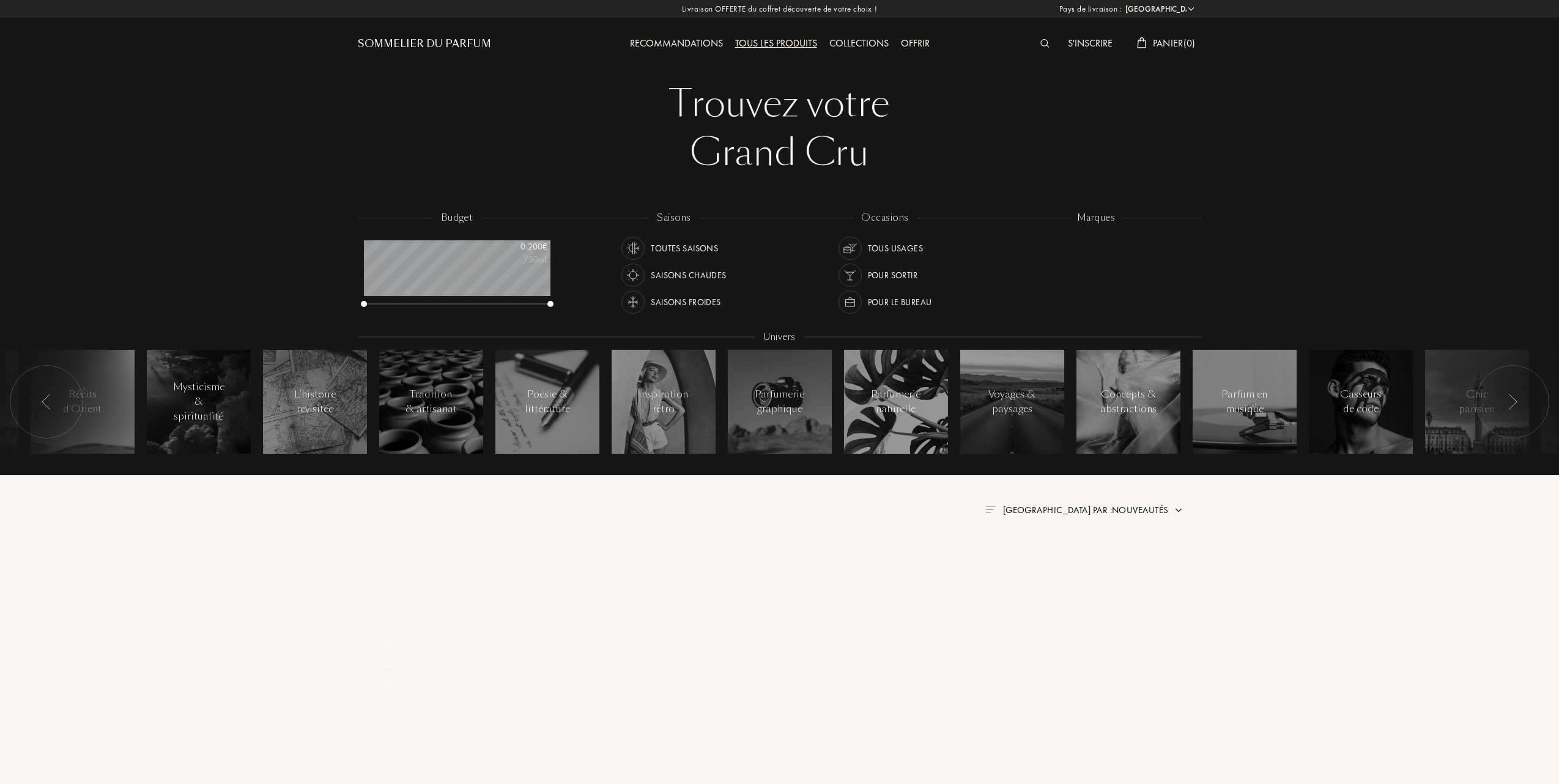
select select "FR"
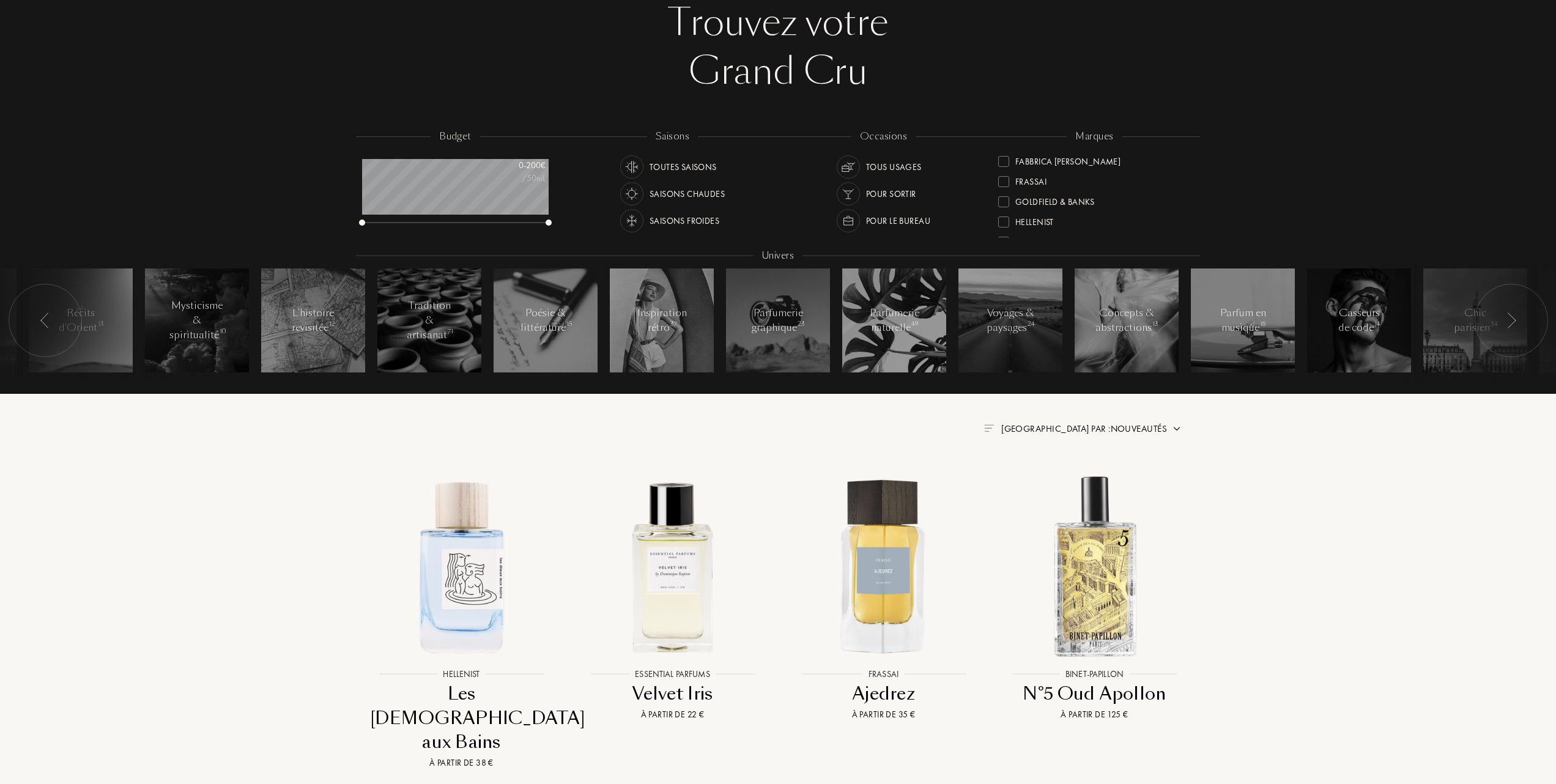
scroll to position [163, 0]
click at [1006, 218] on div at bounding box center [1004, 221] width 11 height 11
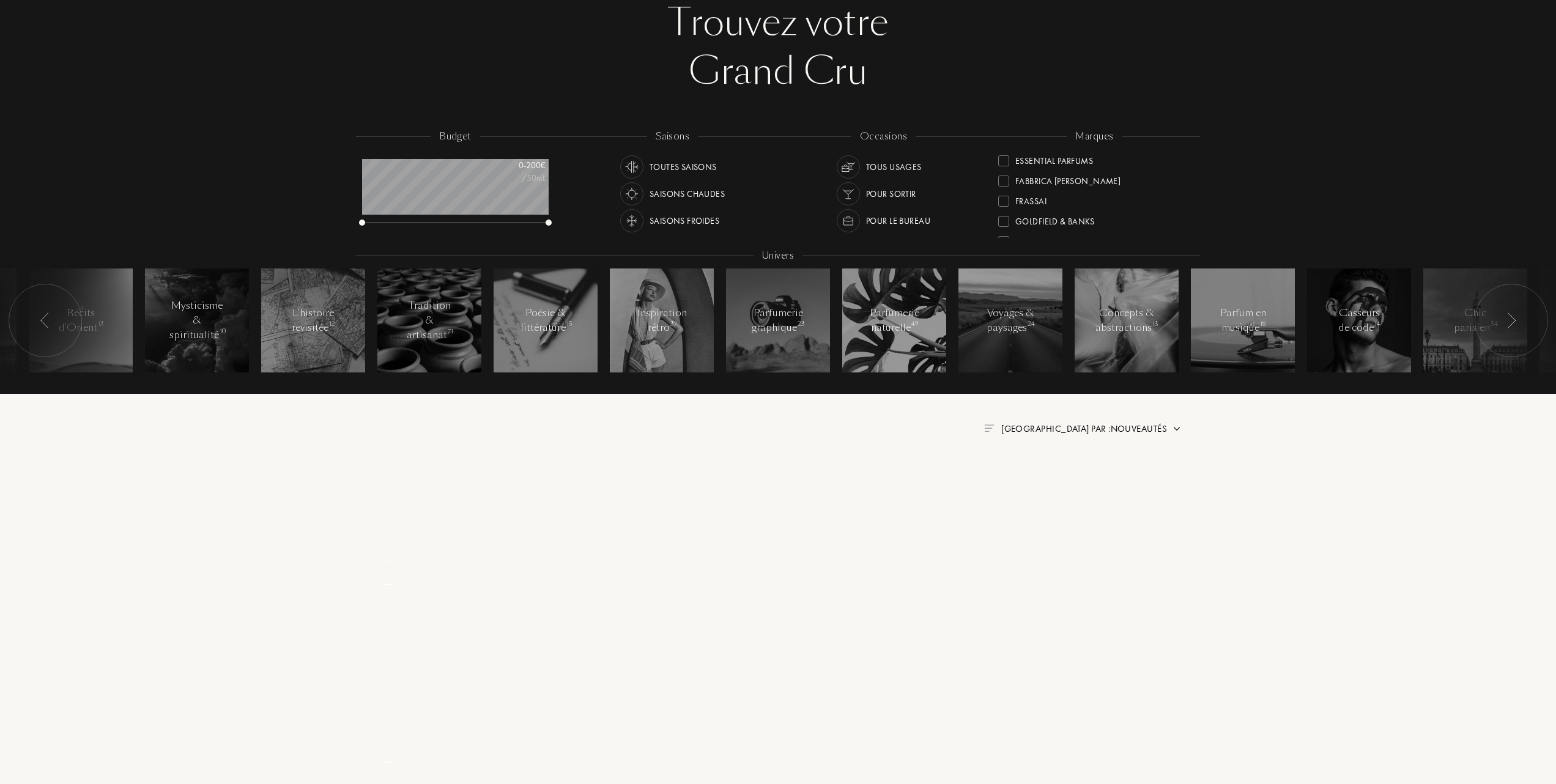
scroll to position [0, 0]
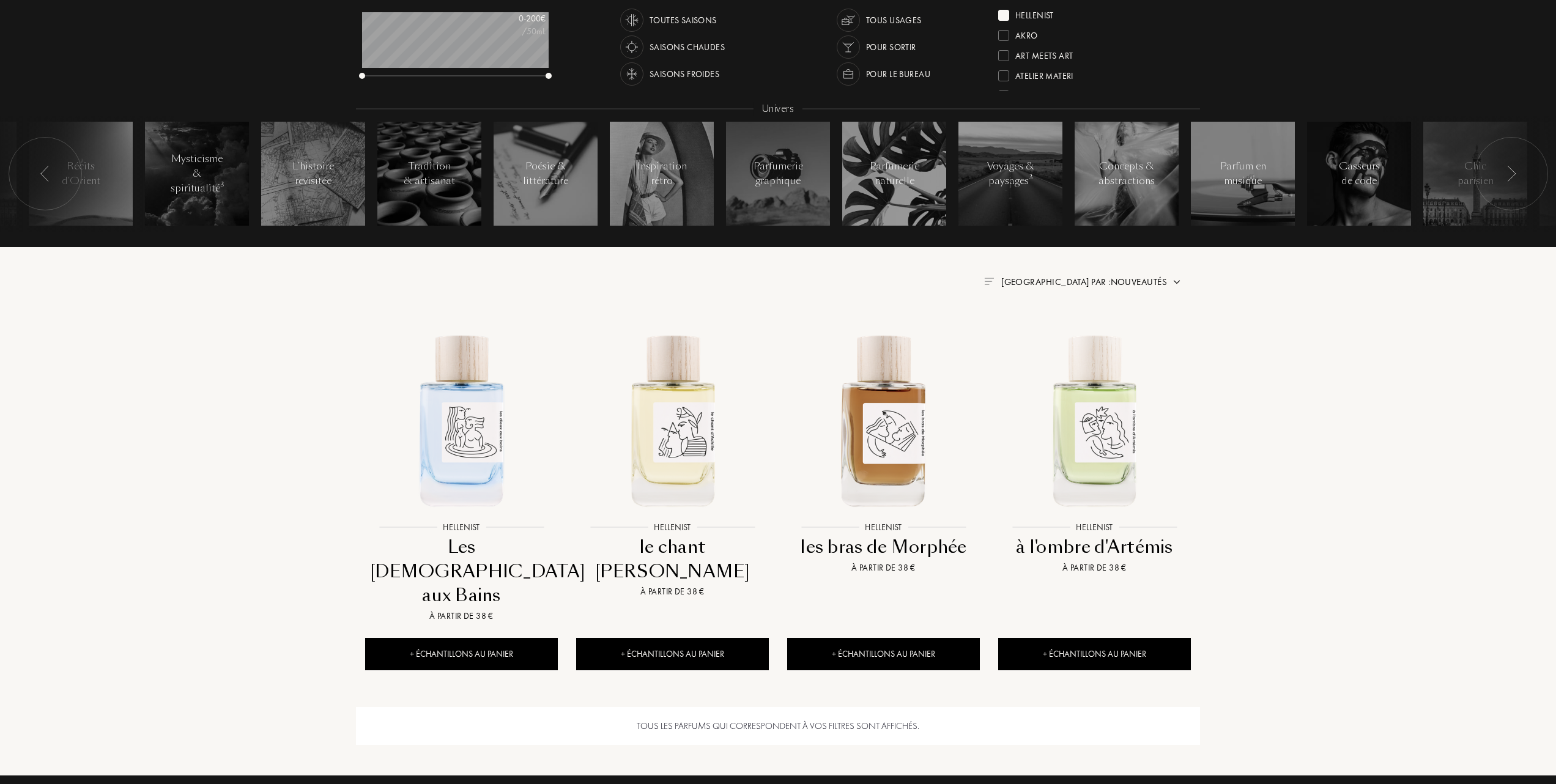
scroll to position [245, 0]
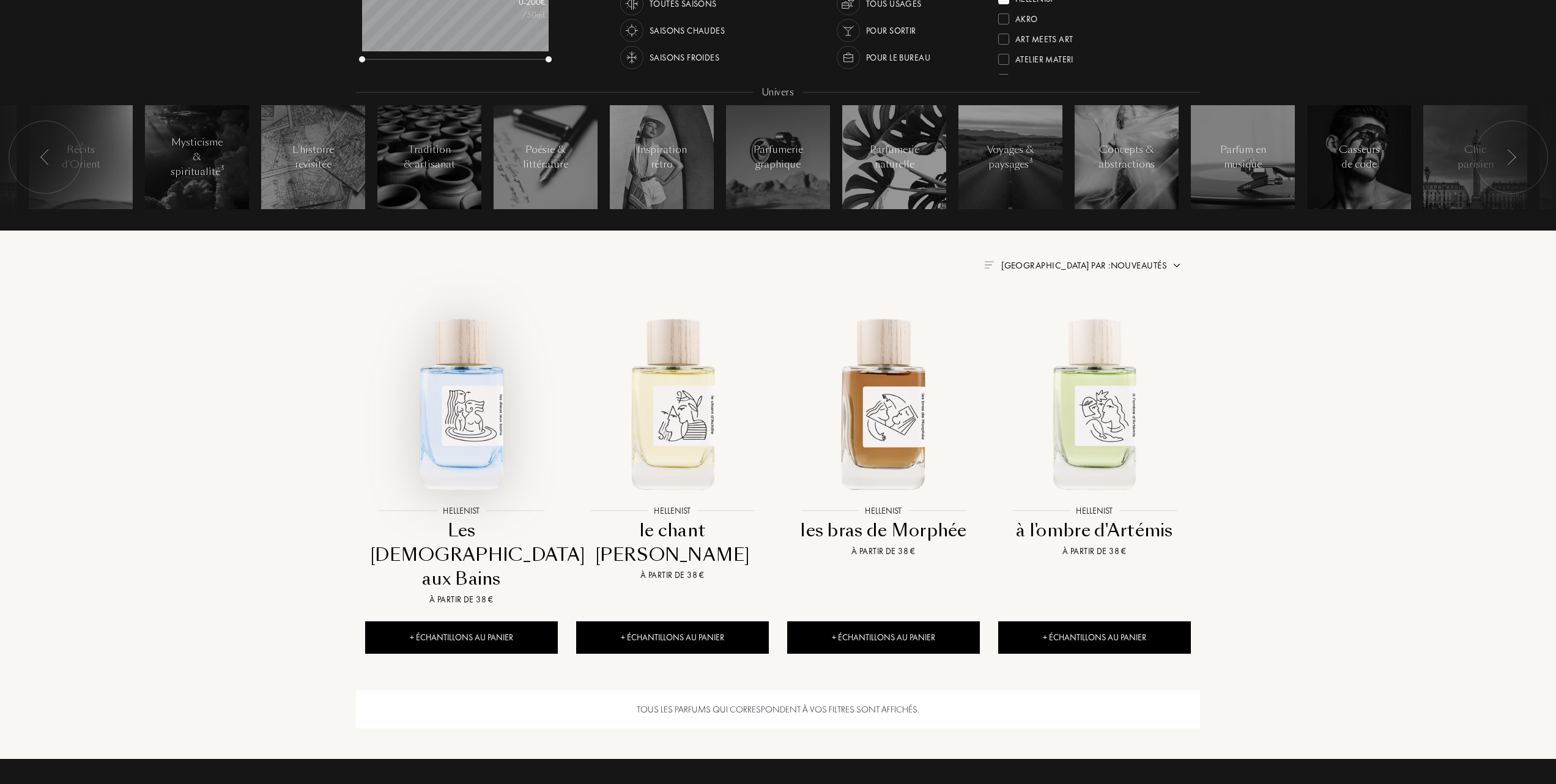
click at [482, 425] on img at bounding box center [461, 403] width 190 height 190
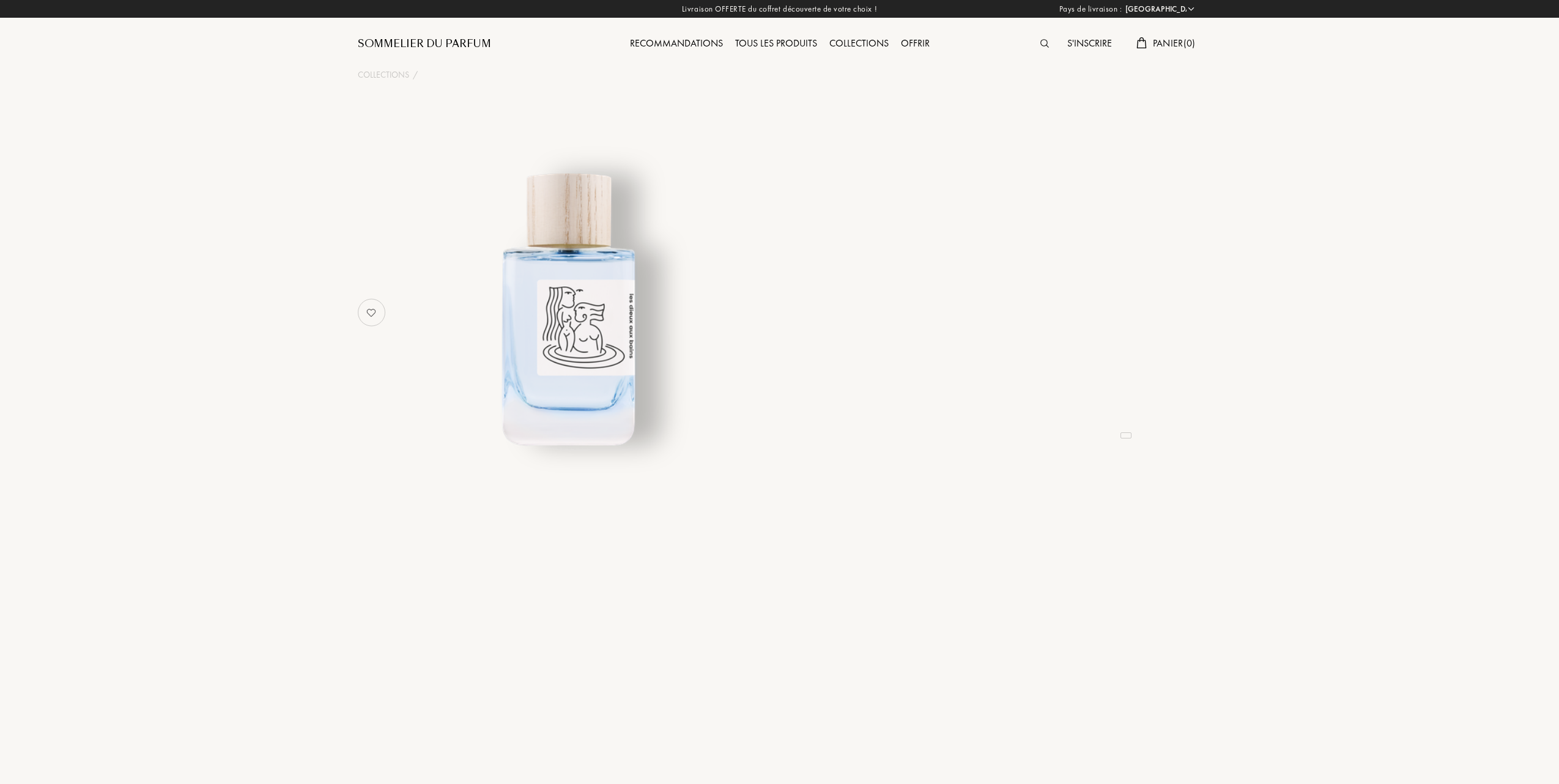
select select "FR"
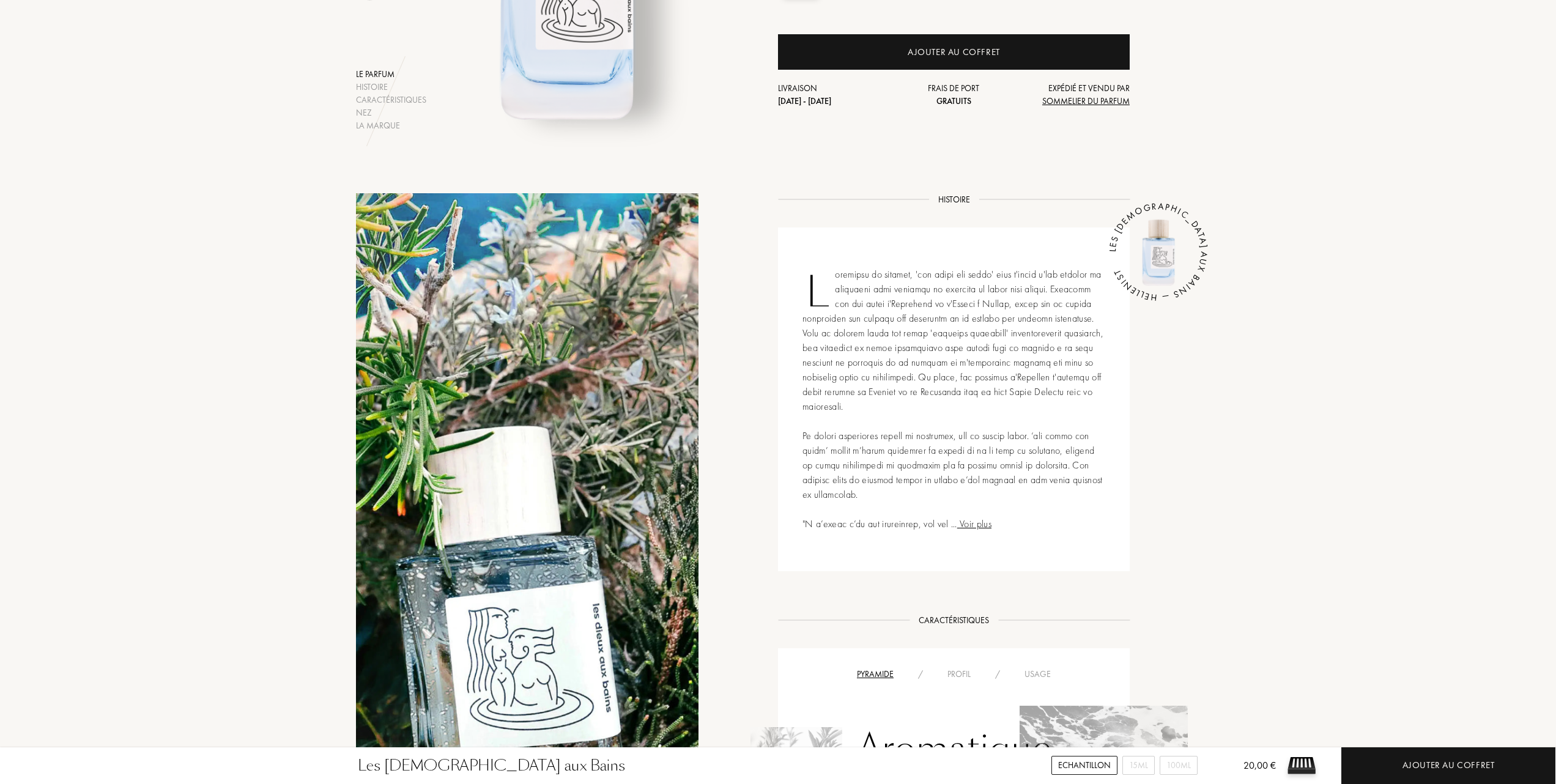
scroll to position [489, 0]
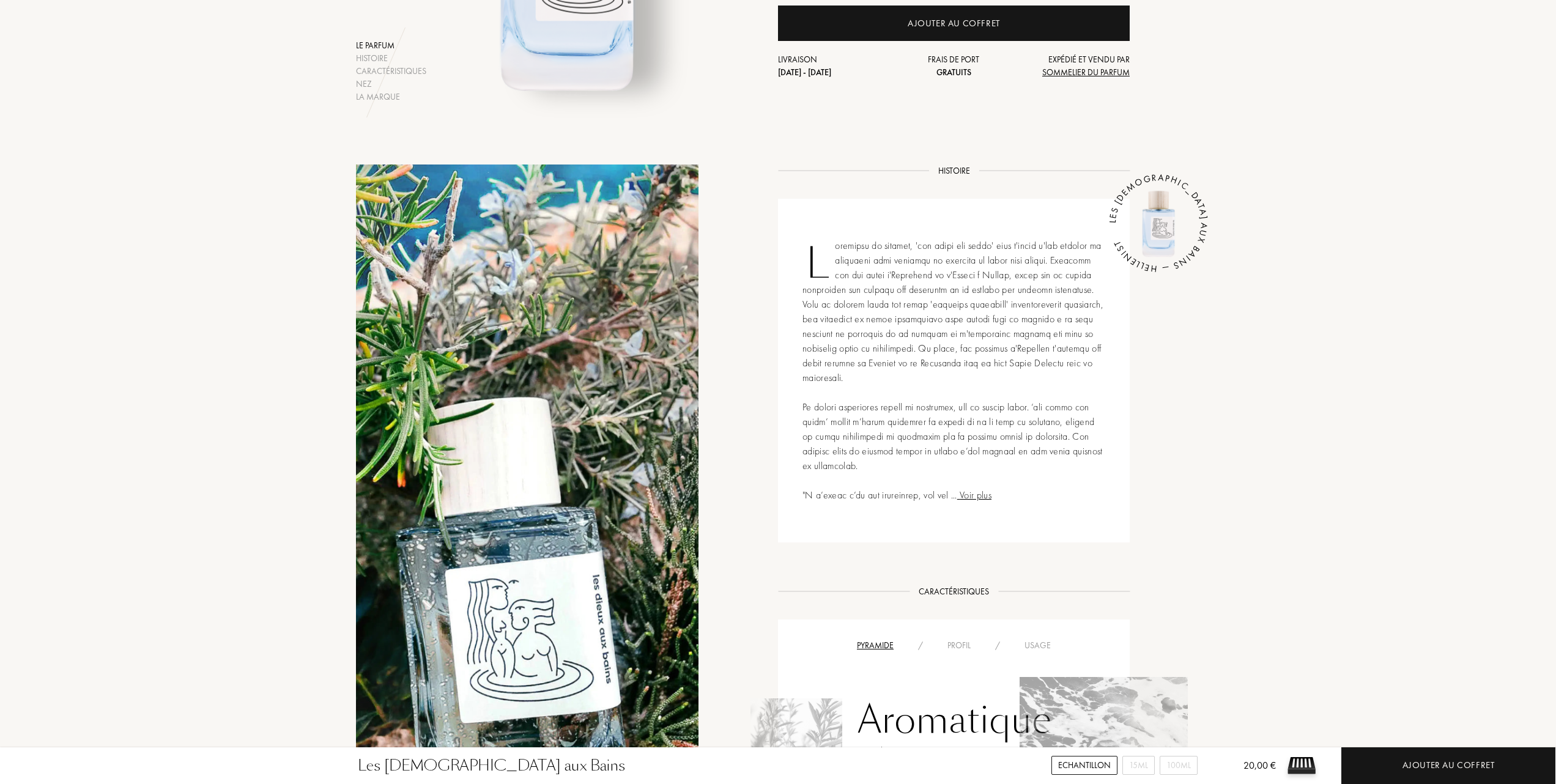
click at [1034, 639] on div "Usage" at bounding box center [1037, 646] width 51 height 13
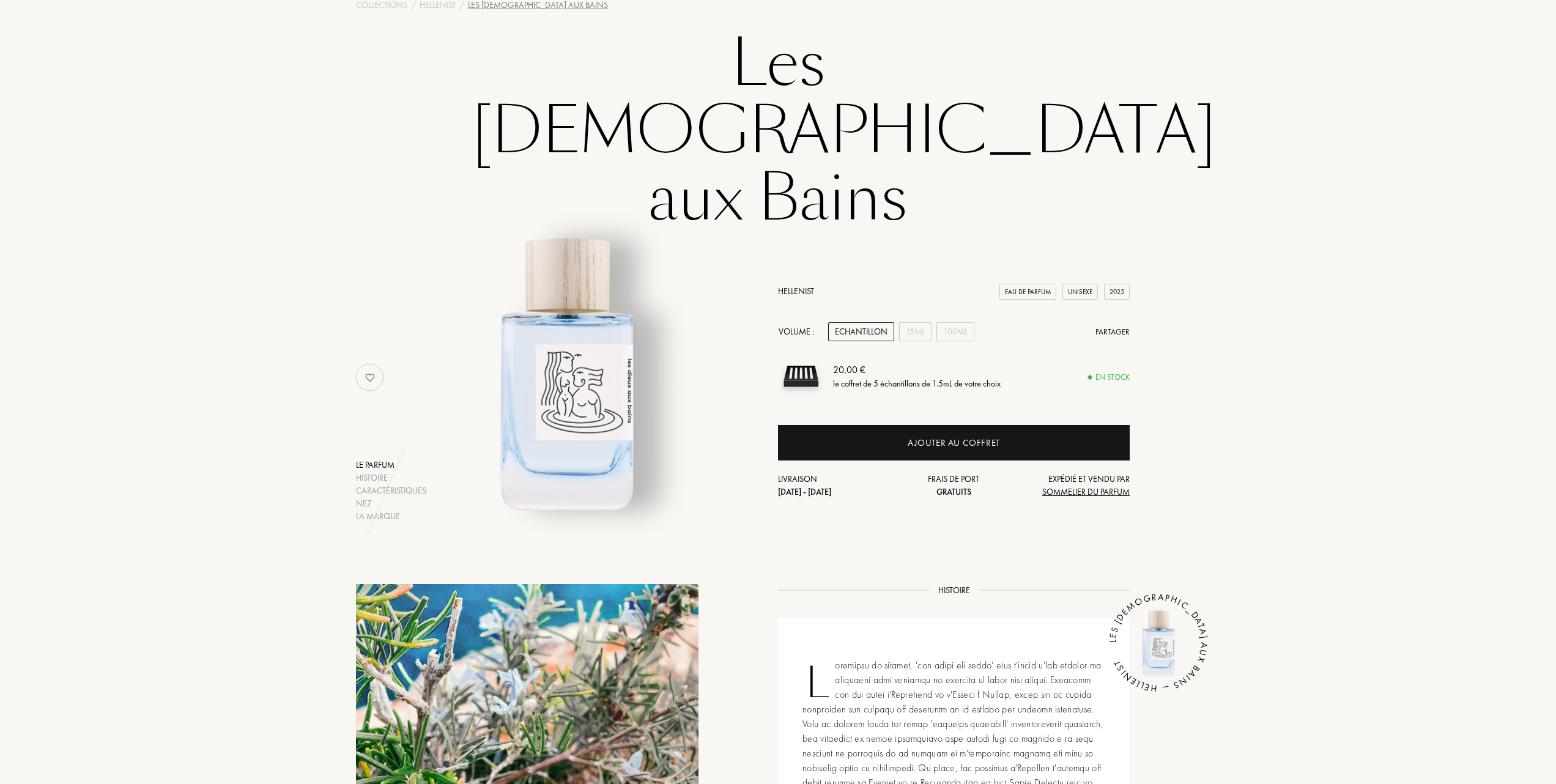
scroll to position [0, 0]
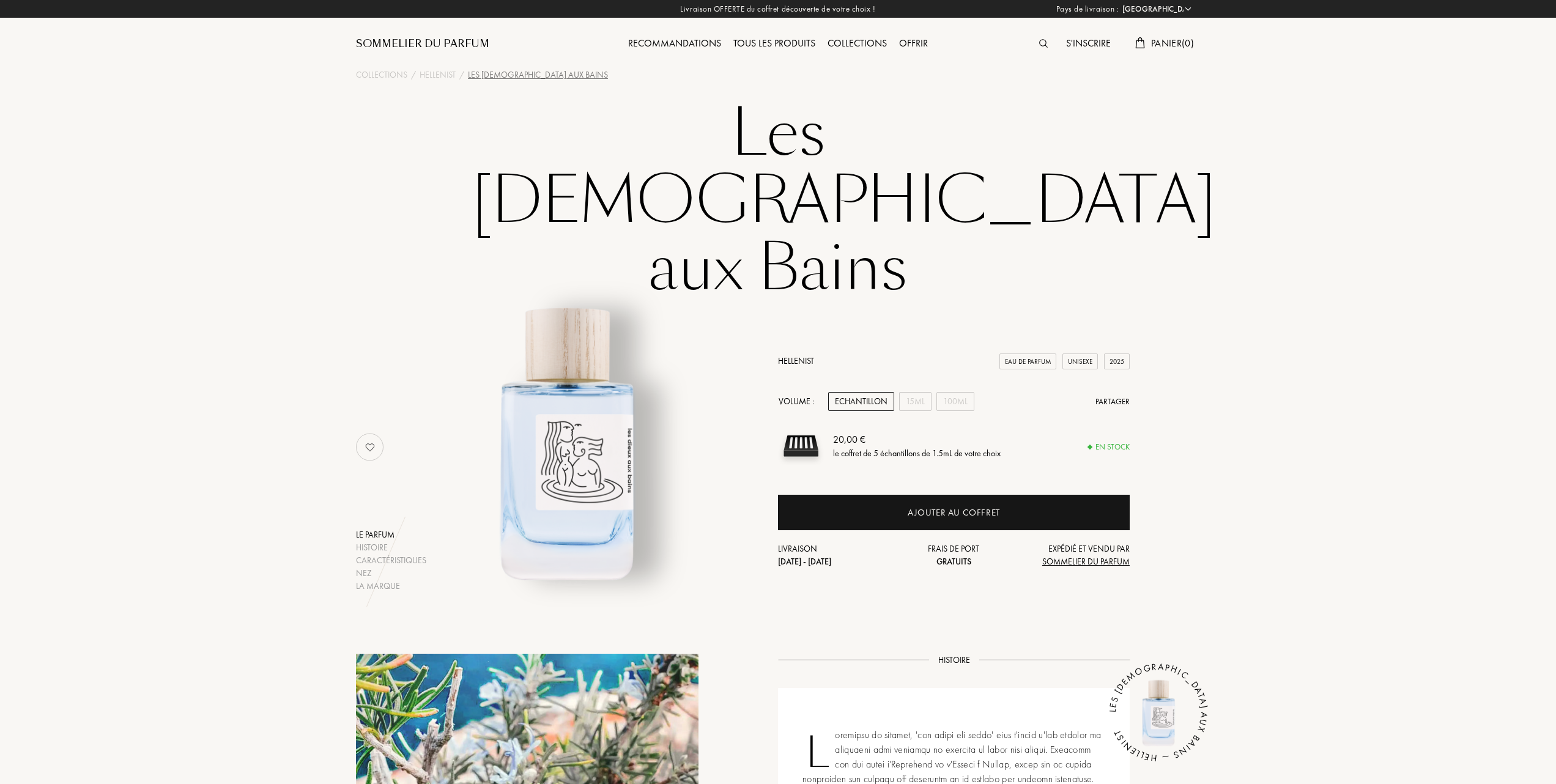
click at [775, 41] on div "Tous les produits" at bounding box center [774, 45] width 94 height 16
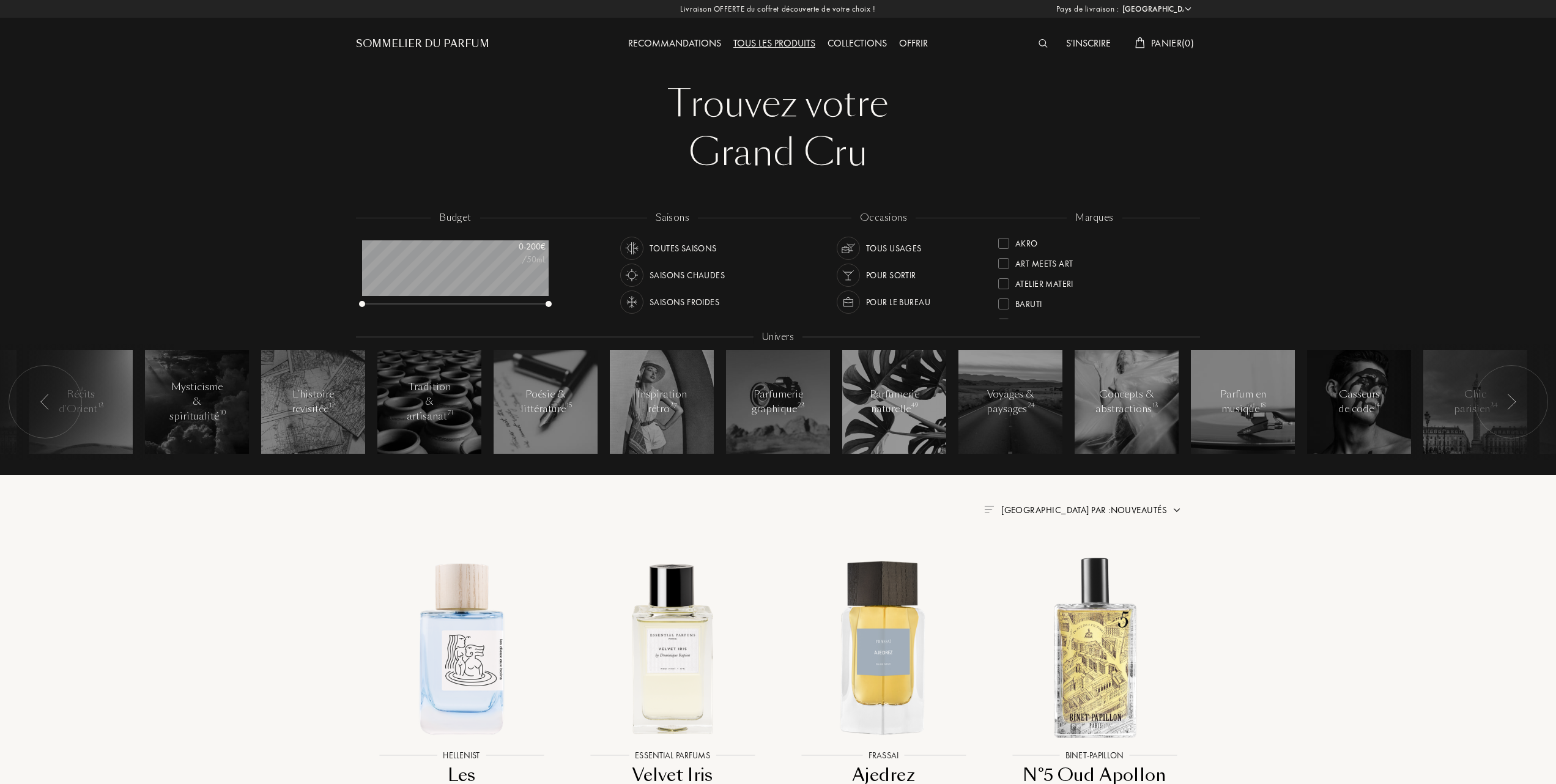
select select "FR"
click at [1002, 282] on div at bounding box center [1004, 281] width 11 height 11
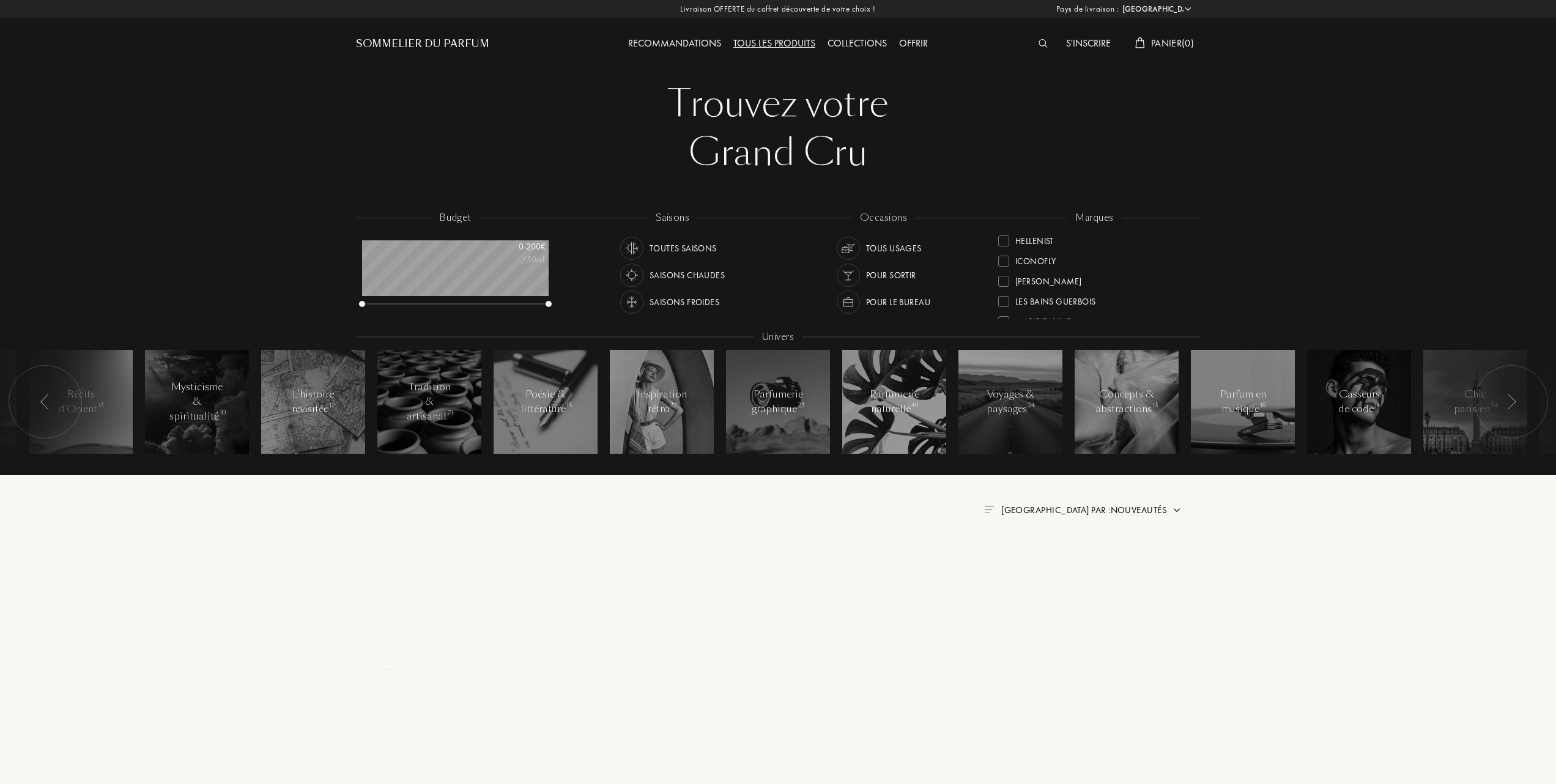
scroll to position [13, 0]
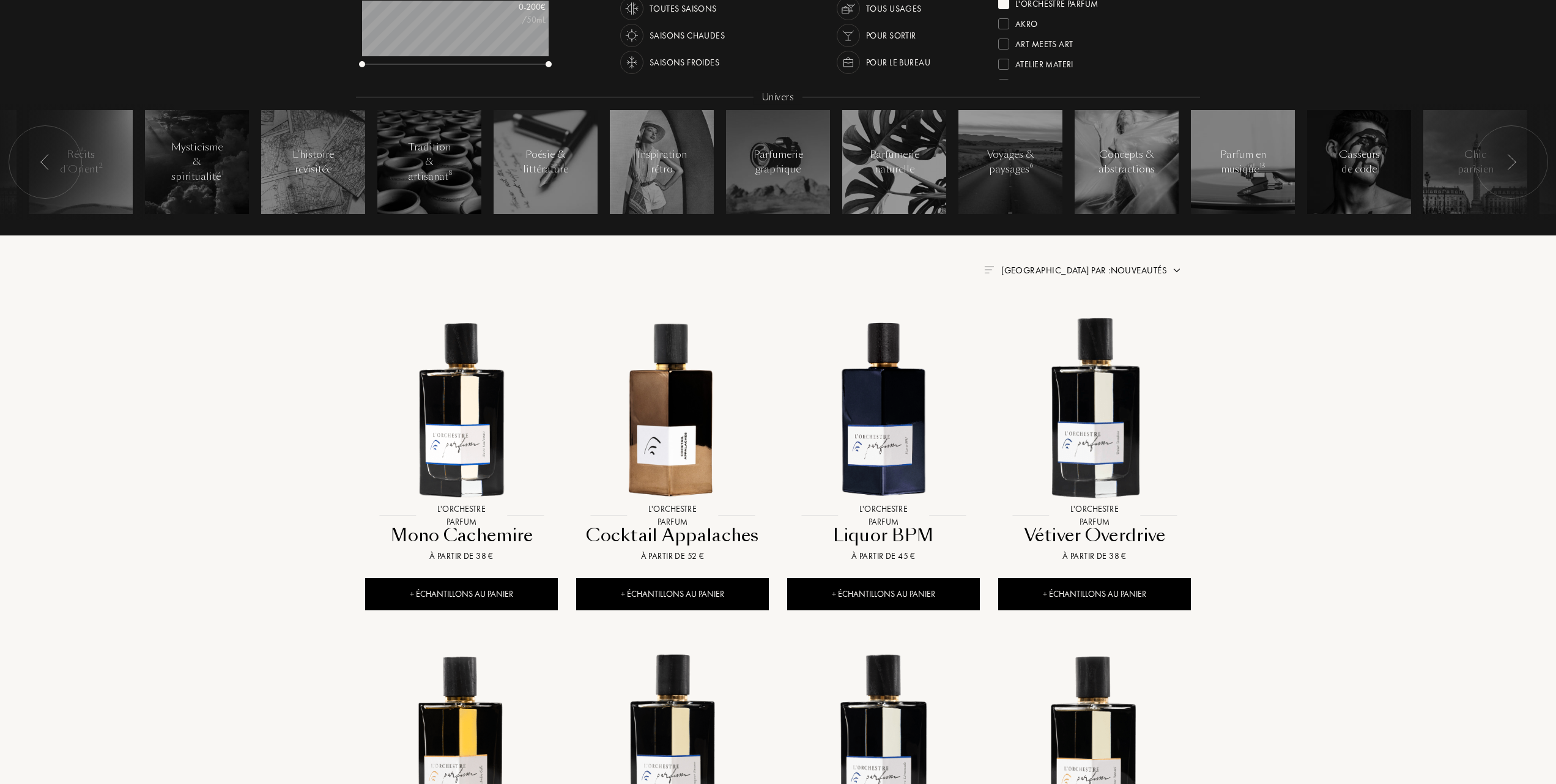
scroll to position [245, 0]
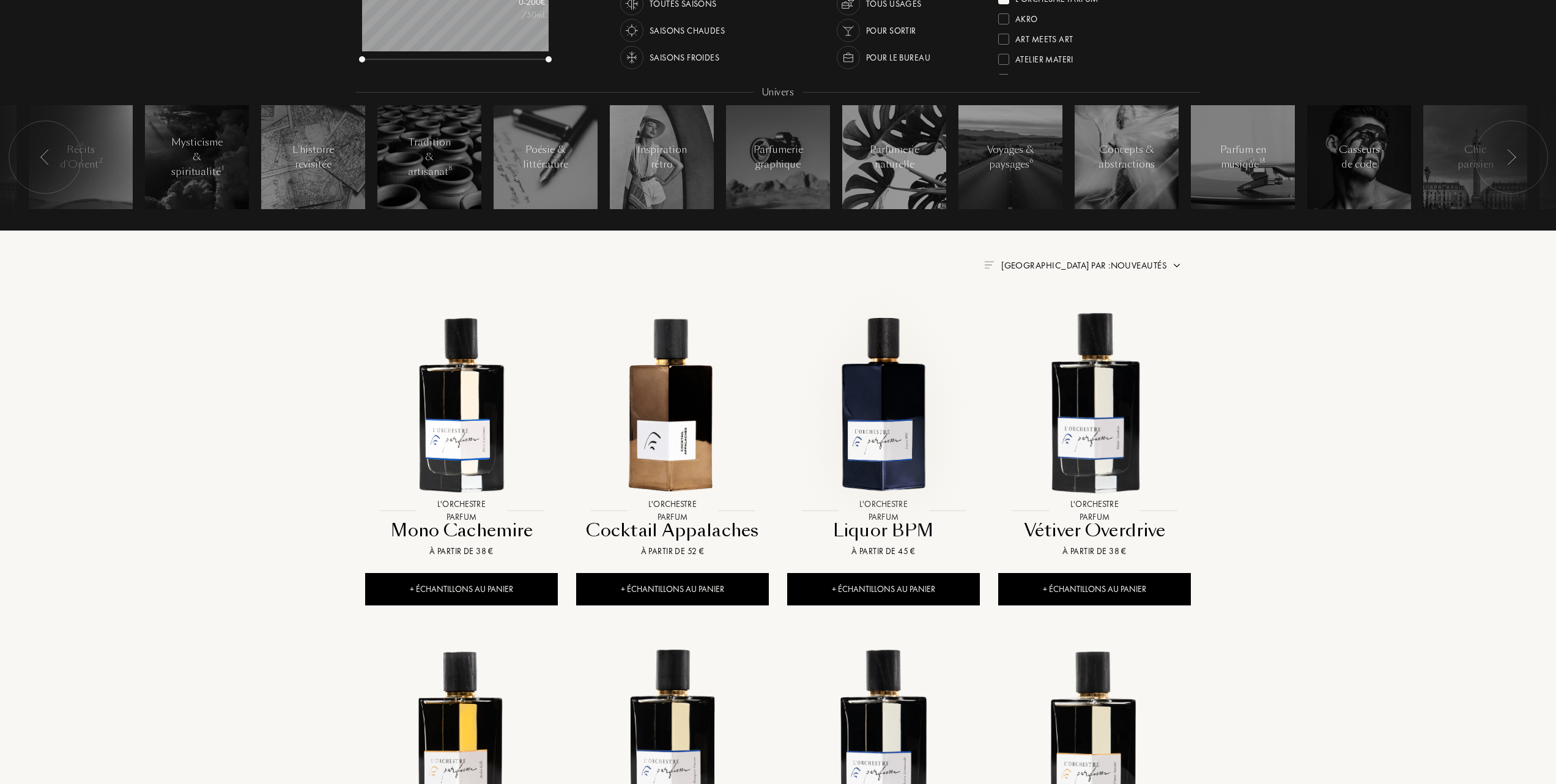
click at [882, 370] on img at bounding box center [883, 403] width 190 height 190
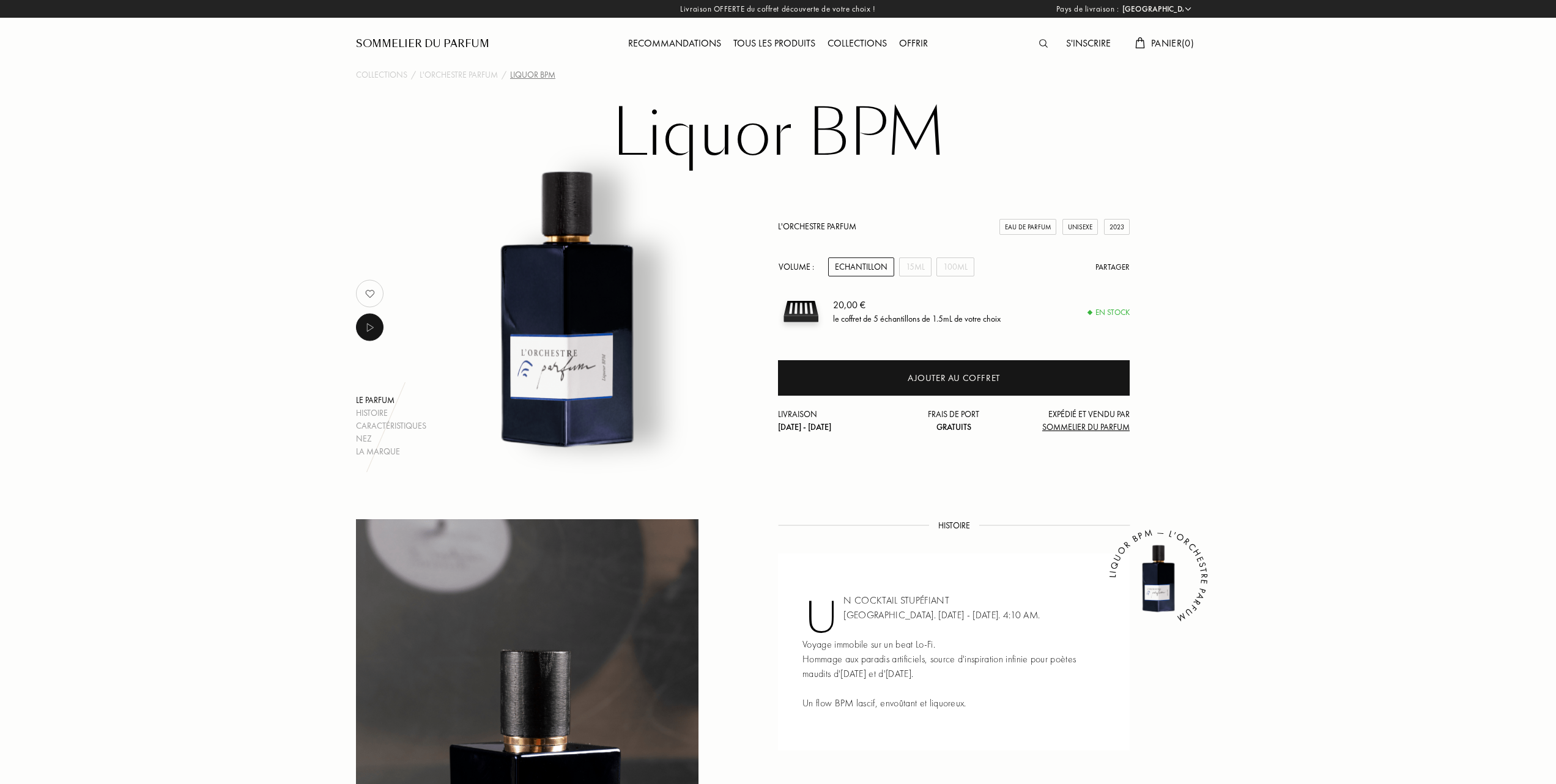
select select "FR"
click at [921, 267] on div "15mL" at bounding box center [916, 266] width 32 height 19
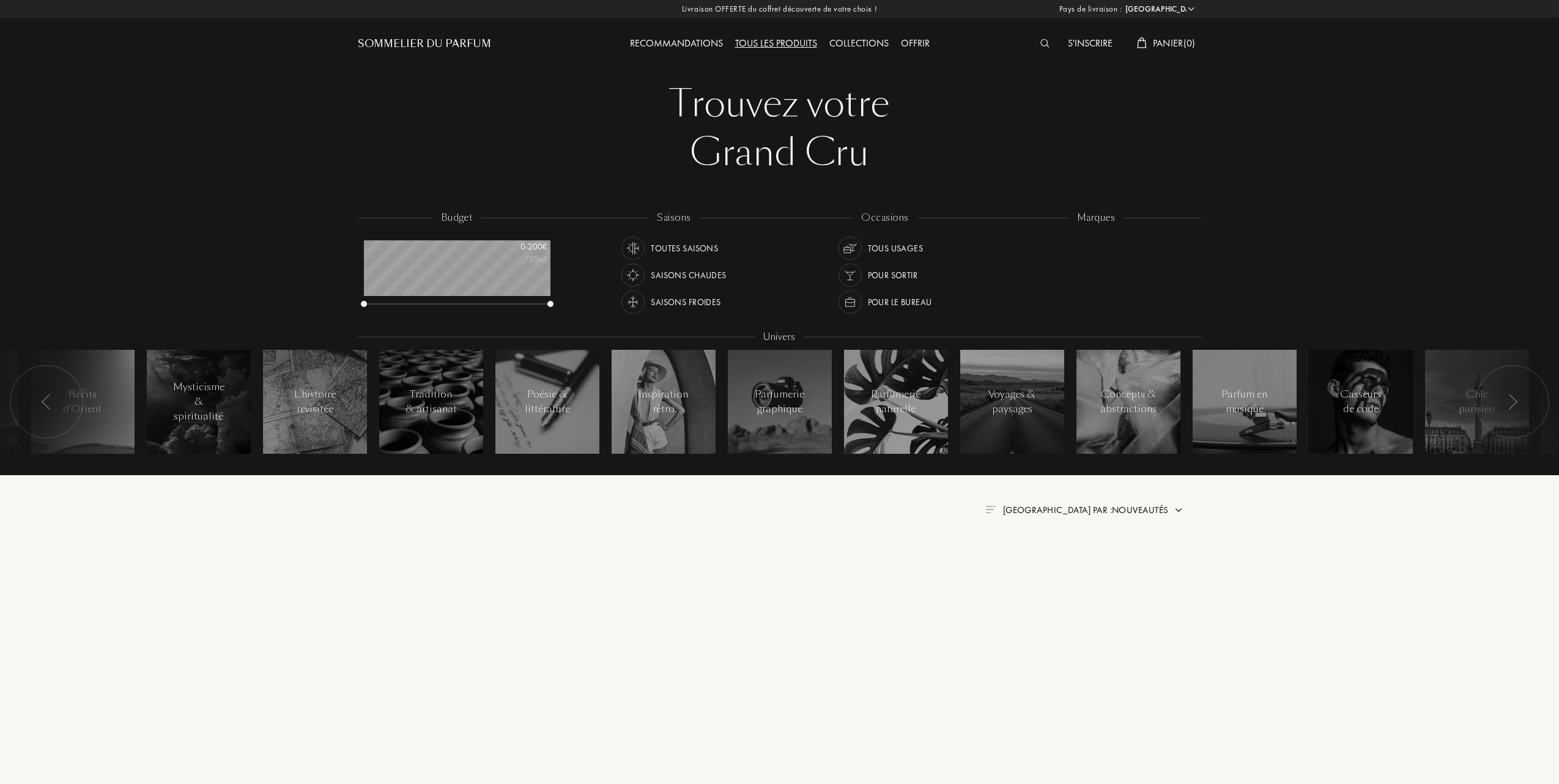
select select "FR"
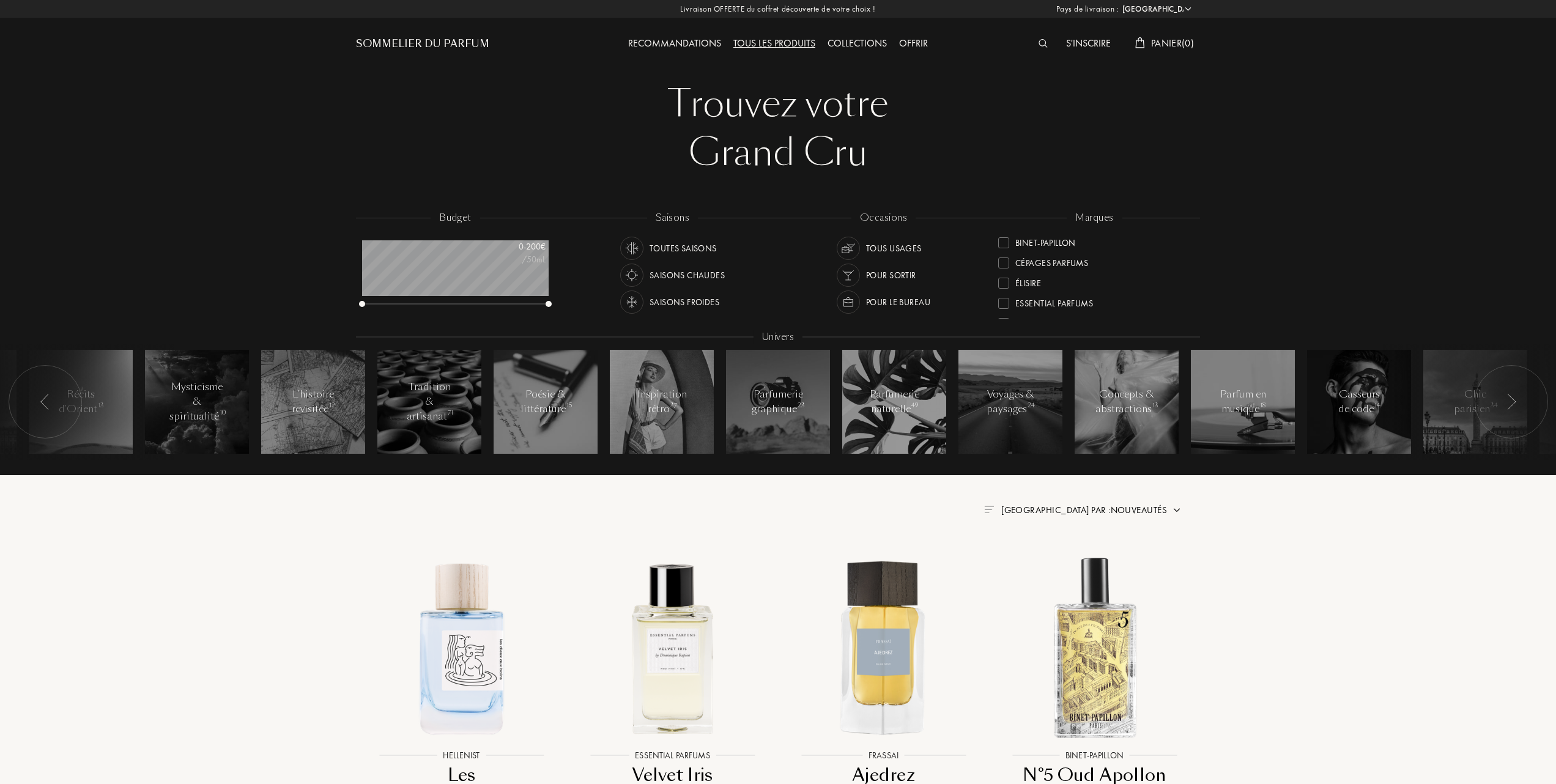
scroll to position [163, 0]
click at [1002, 298] on div at bounding box center [1004, 303] width 11 height 11
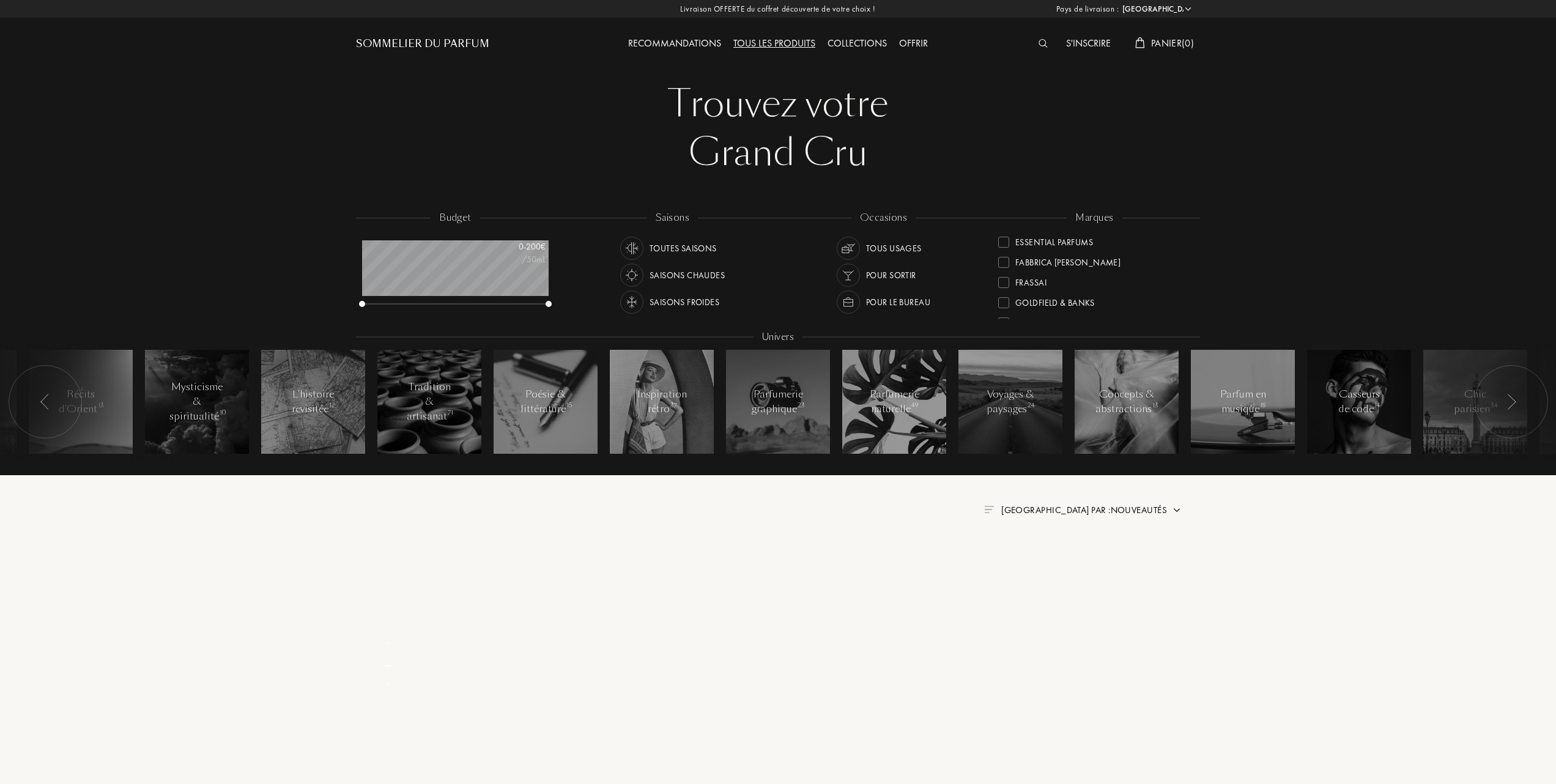
scroll to position [0, 0]
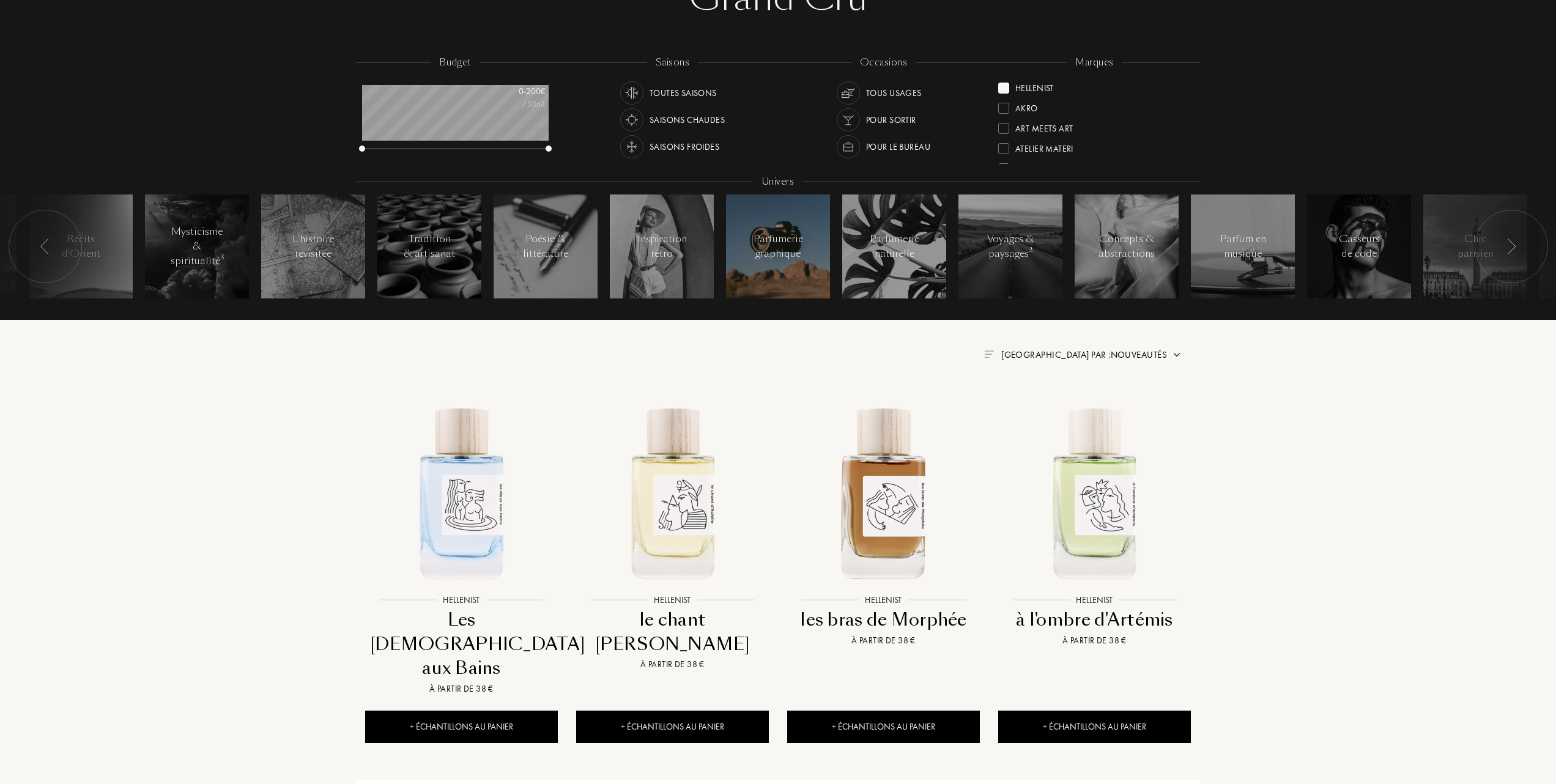
scroll to position [163, 0]
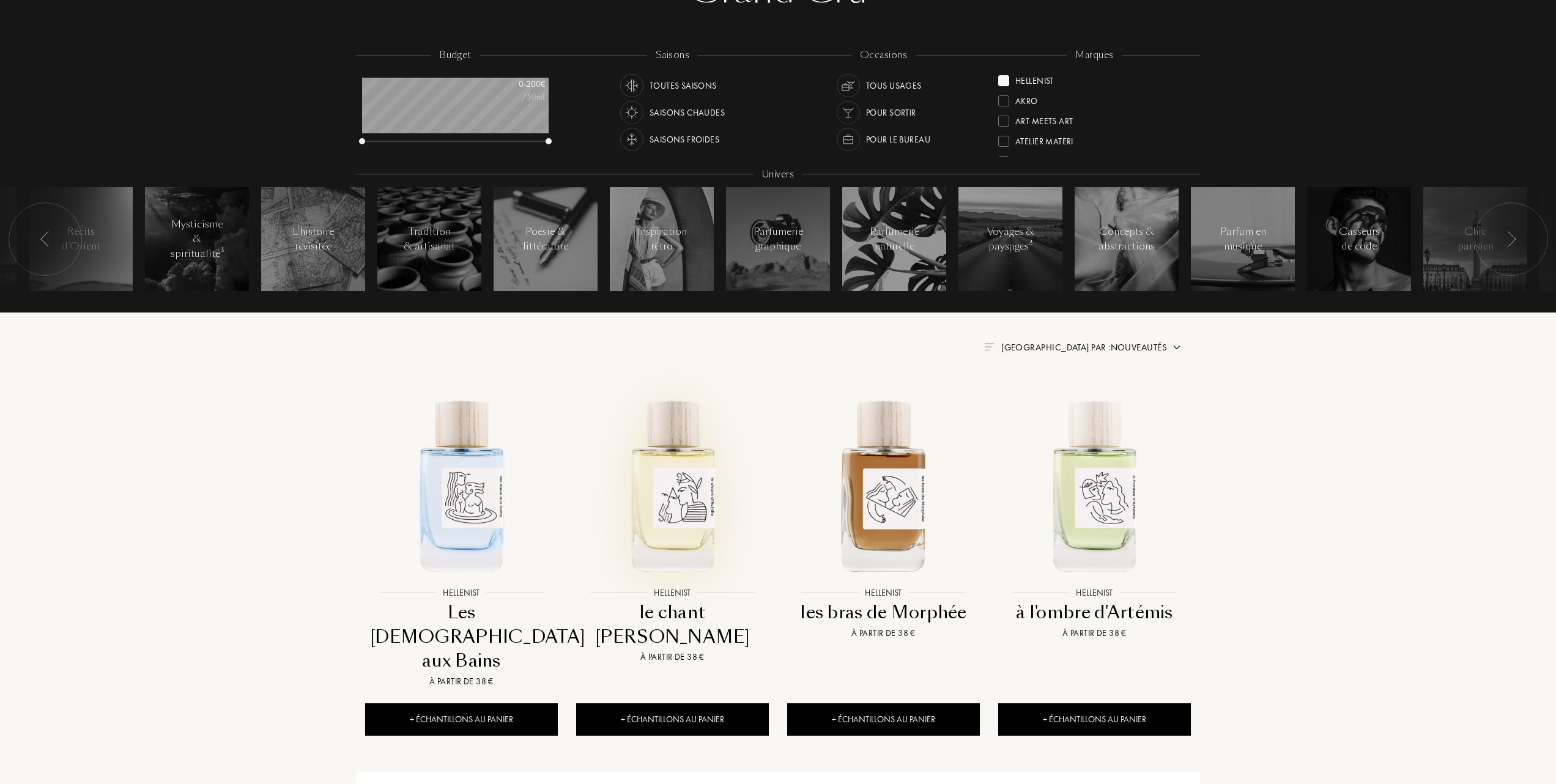
click at [676, 480] on img at bounding box center [673, 484] width 190 height 190
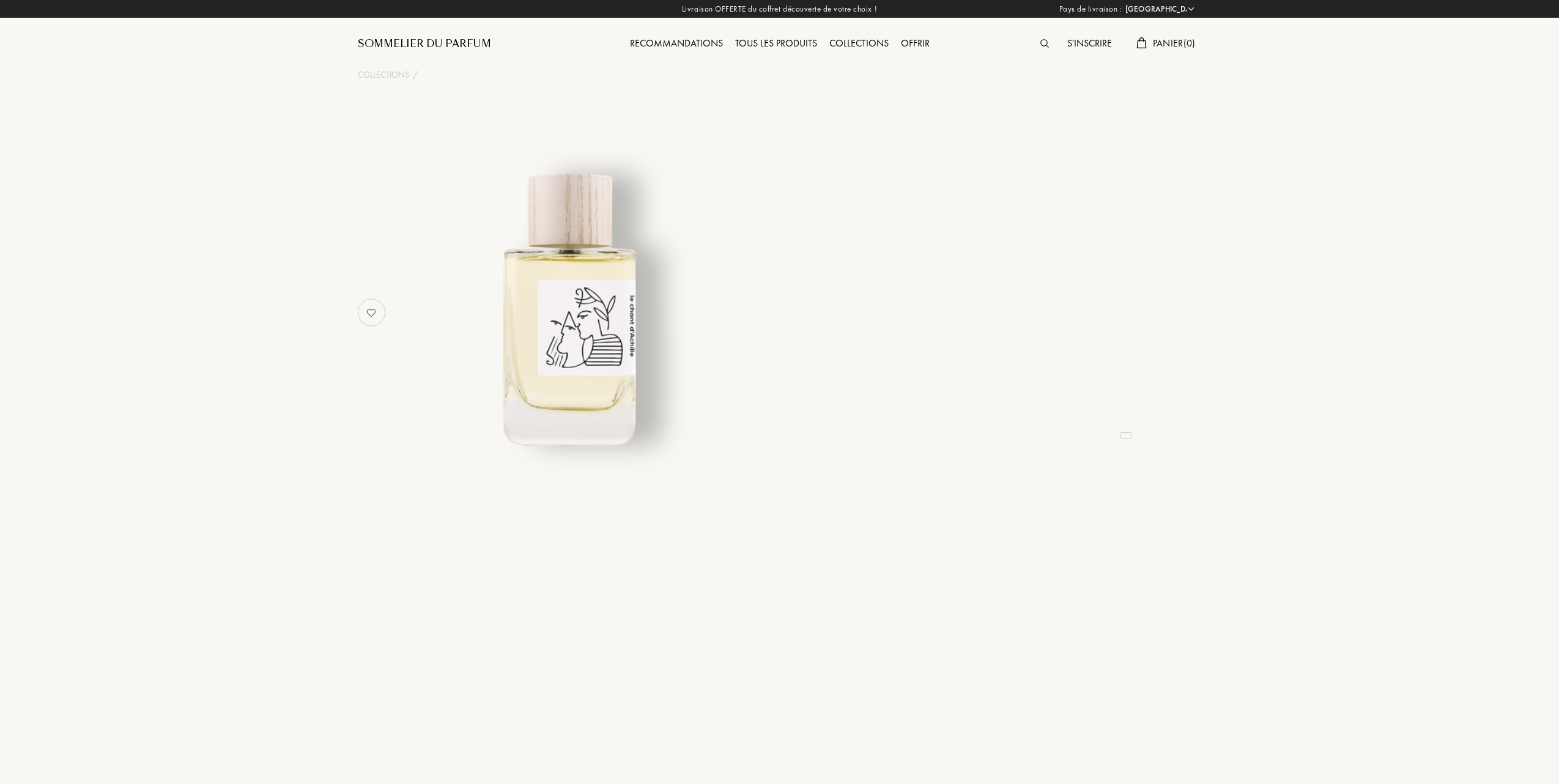
select select "FR"
